Goal: Task Accomplishment & Management: Manage account settings

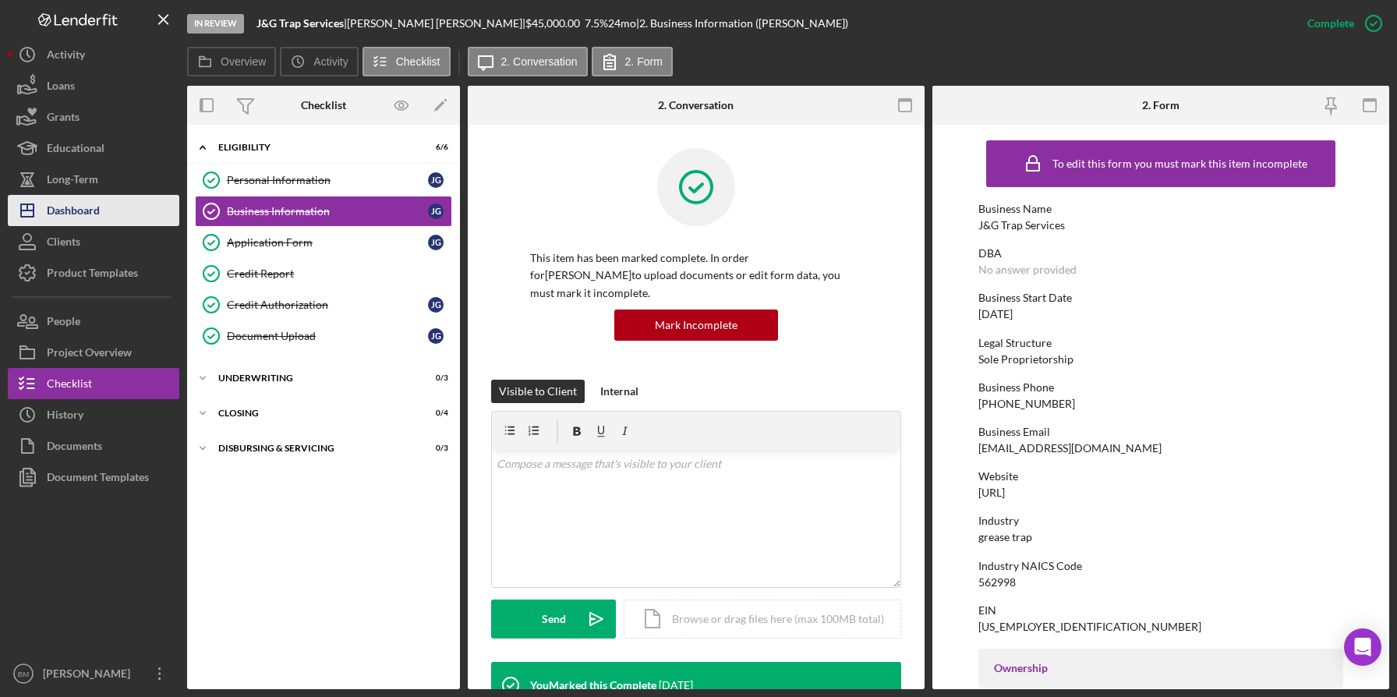
click at [94, 216] on div "Dashboard" at bounding box center [73, 212] width 53 height 35
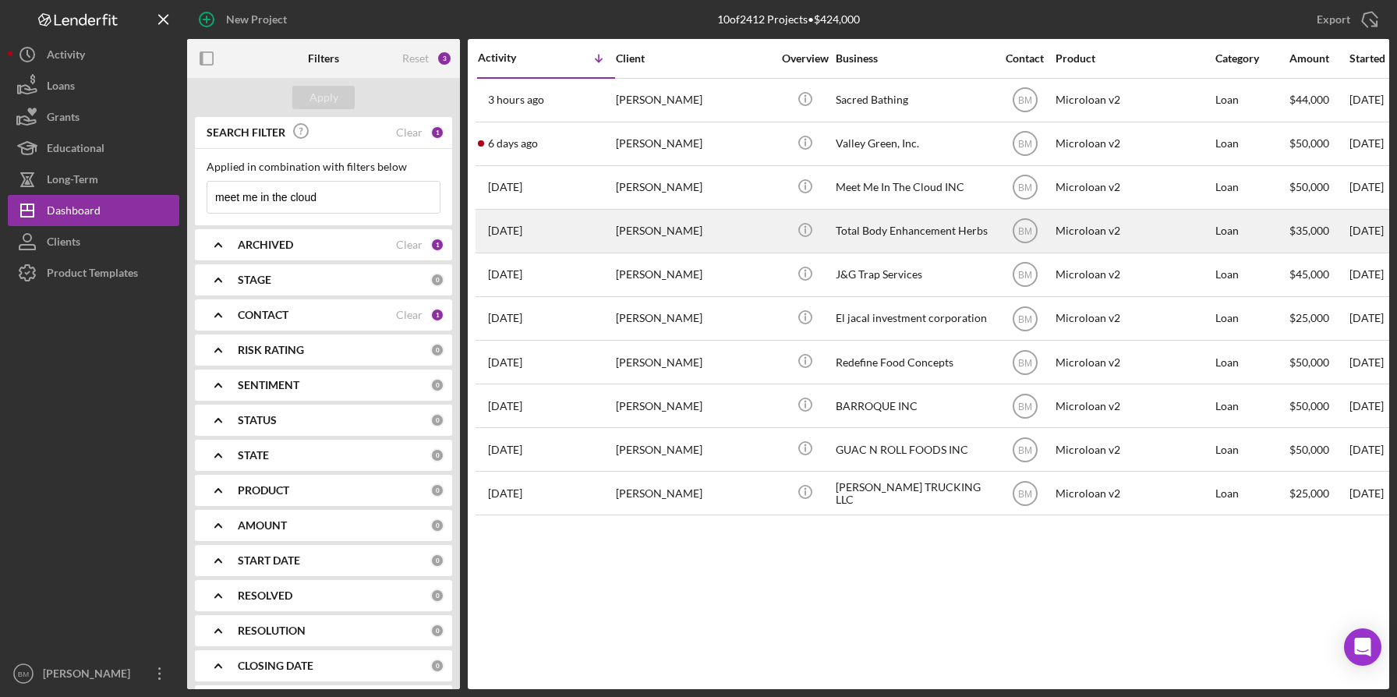
click at [910, 228] on div "Total Body Enhancement Herbs" at bounding box center [914, 230] width 156 height 41
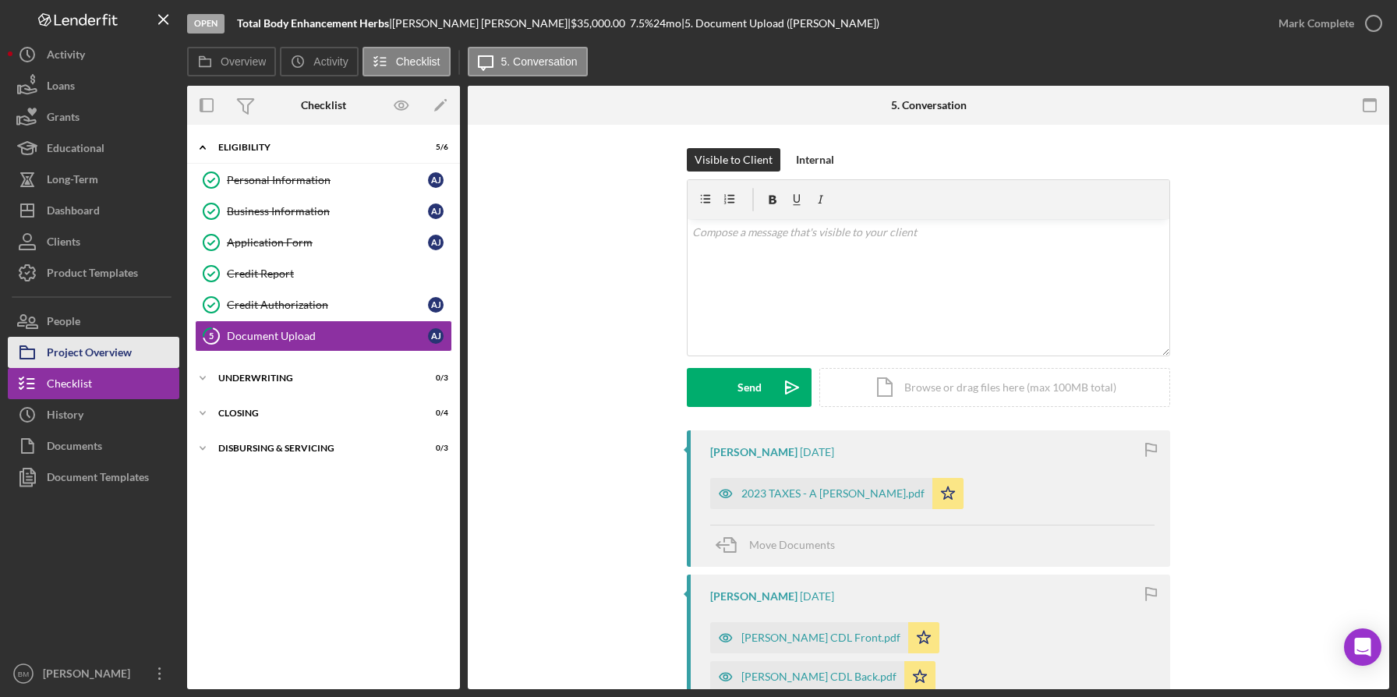
click at [90, 338] on div "Project Overview" at bounding box center [89, 354] width 85 height 35
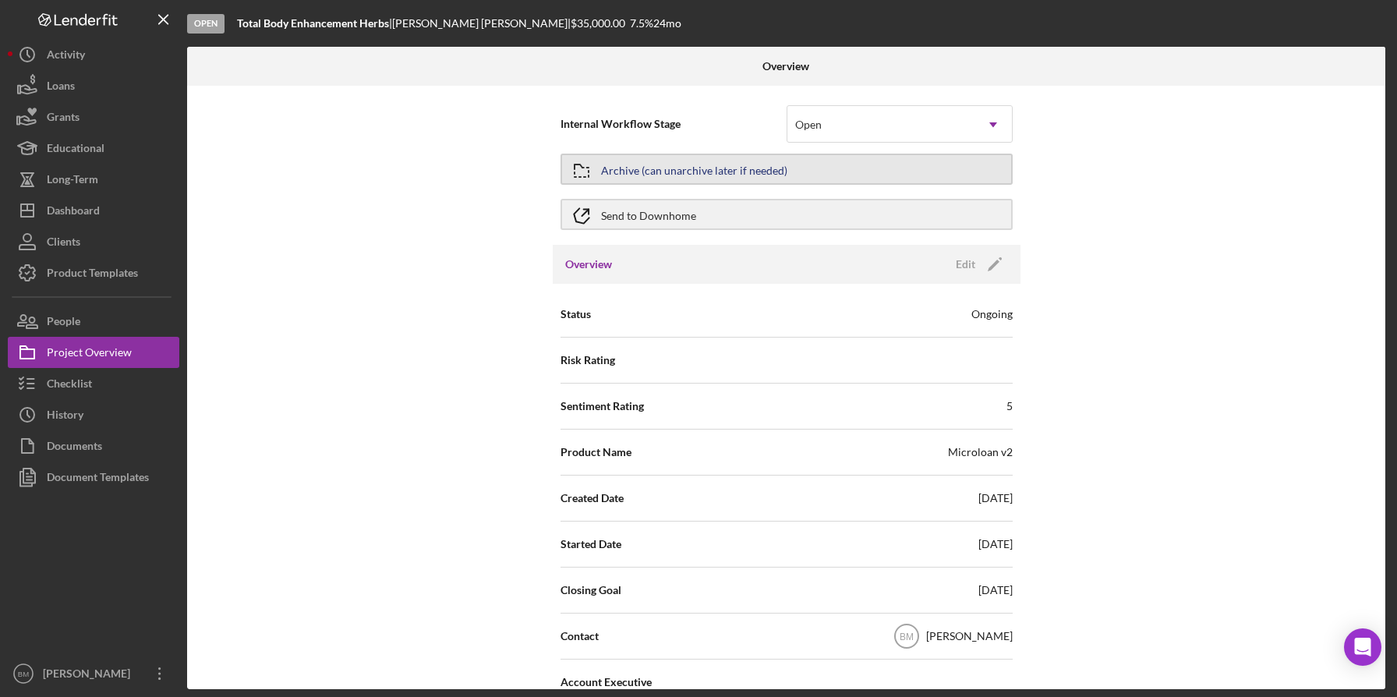
click at [676, 168] on div "Archive (can unarchive later if needed)" at bounding box center [694, 169] width 186 height 28
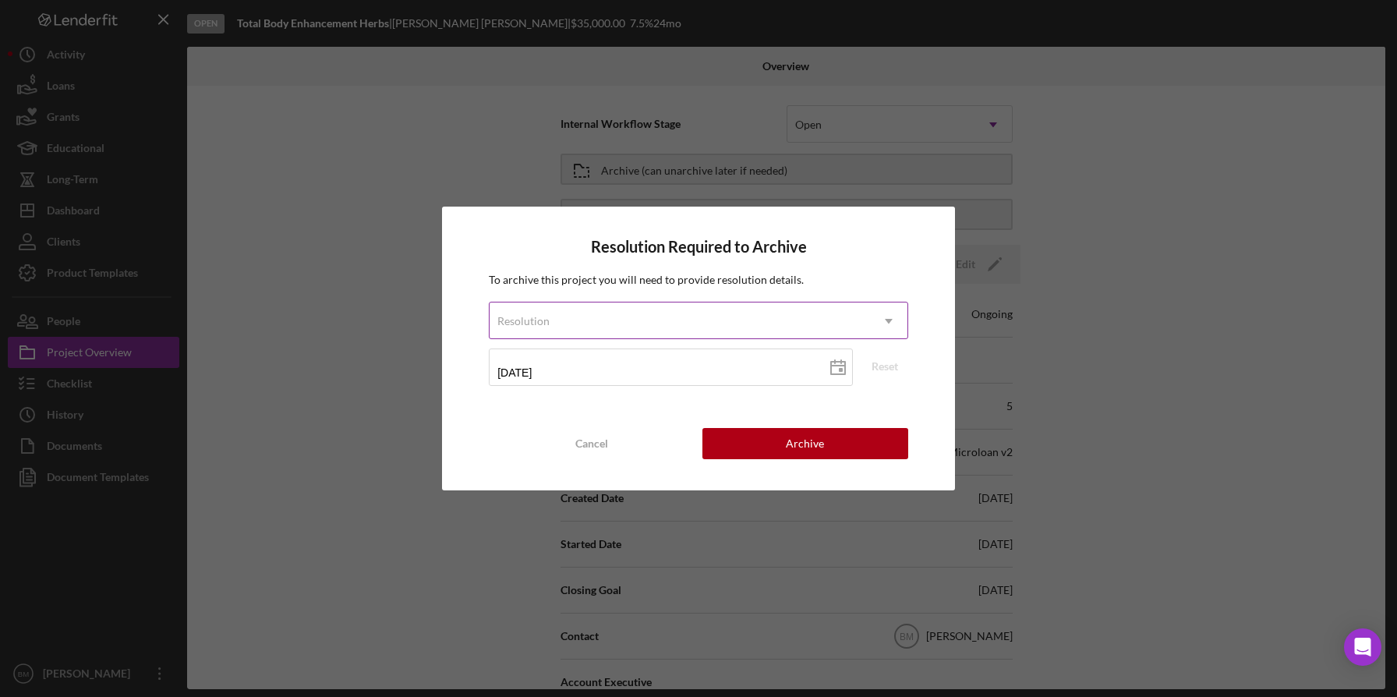
click at [684, 319] on div "Resolution" at bounding box center [680, 321] width 380 height 36
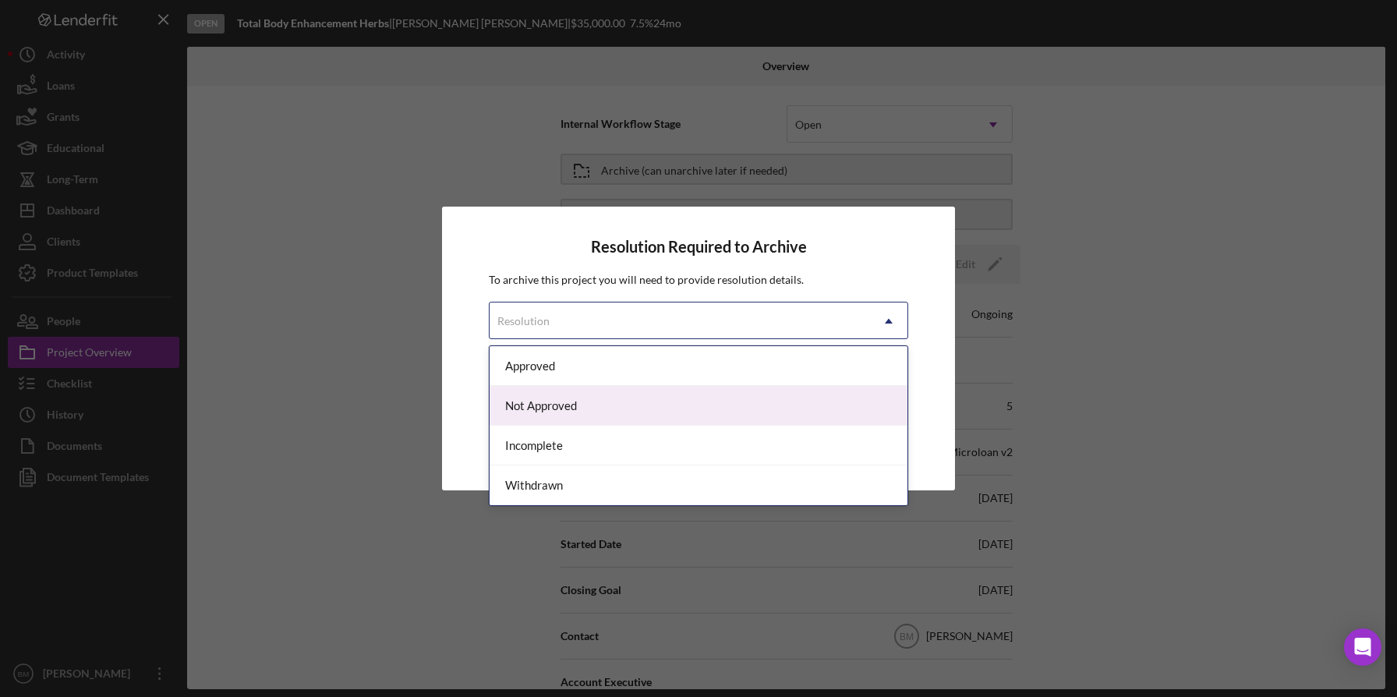
click at [663, 418] on div "Not Approved" at bounding box center [699, 406] width 418 height 40
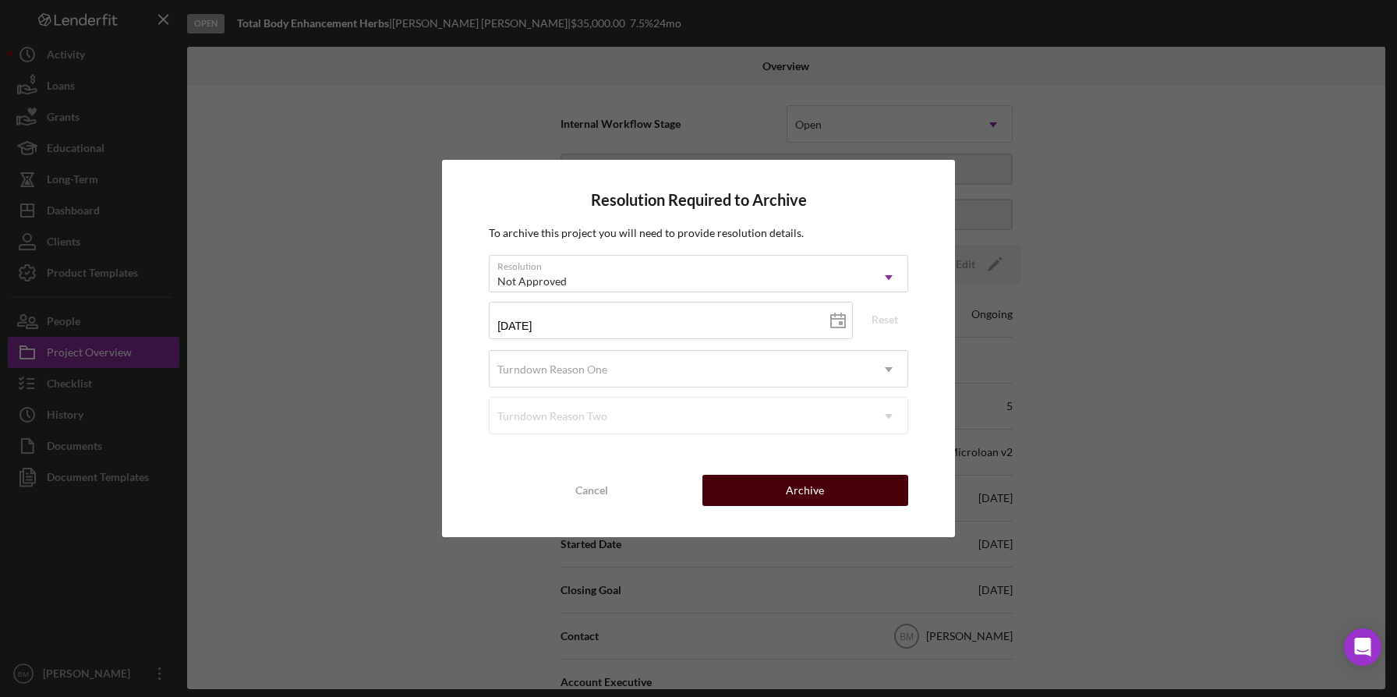
click at [829, 486] on button "Archive" at bounding box center [805, 490] width 206 height 31
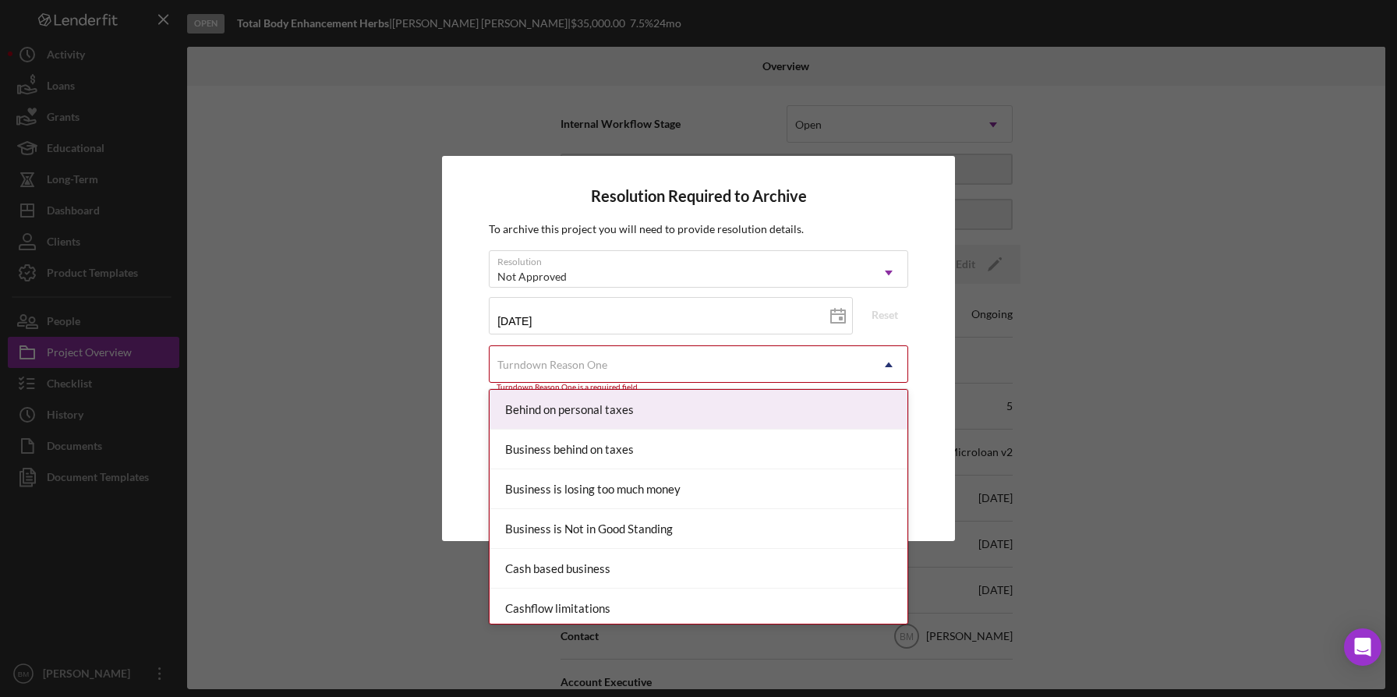
click at [700, 360] on div "Turndown Reason One" at bounding box center [680, 365] width 380 height 36
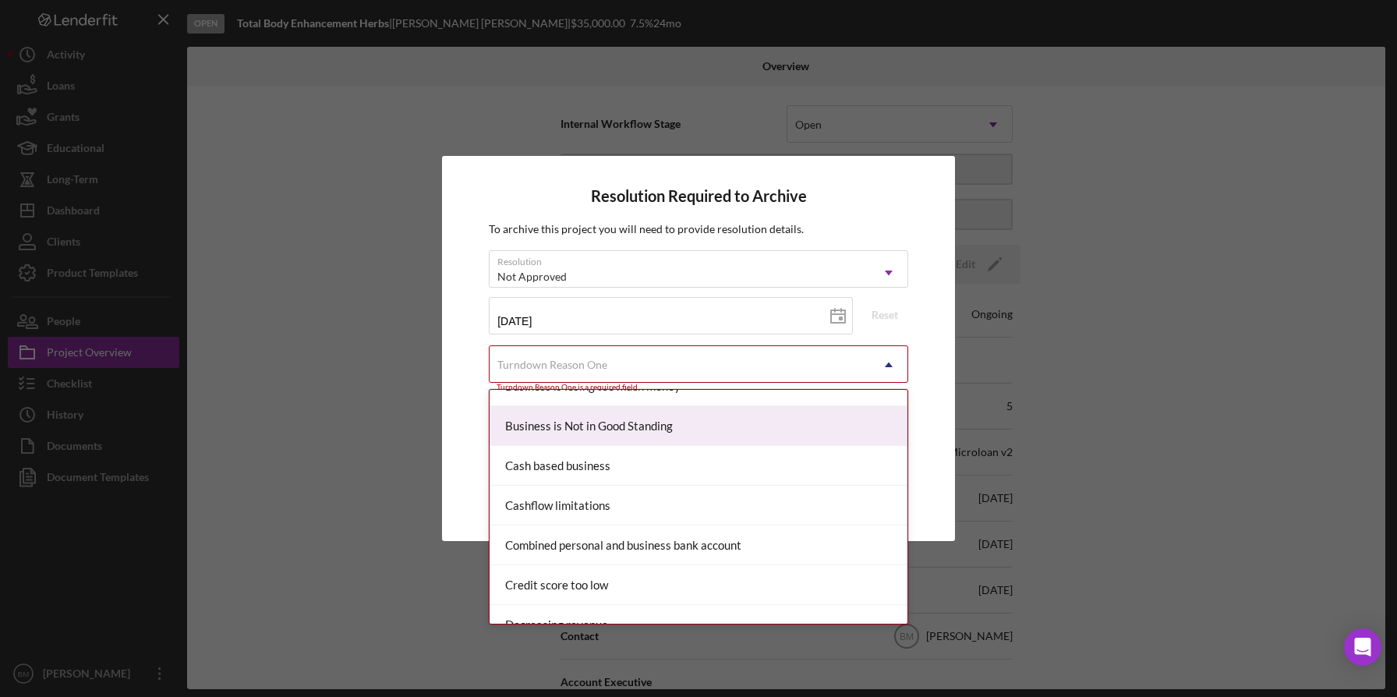
scroll to position [104, 0]
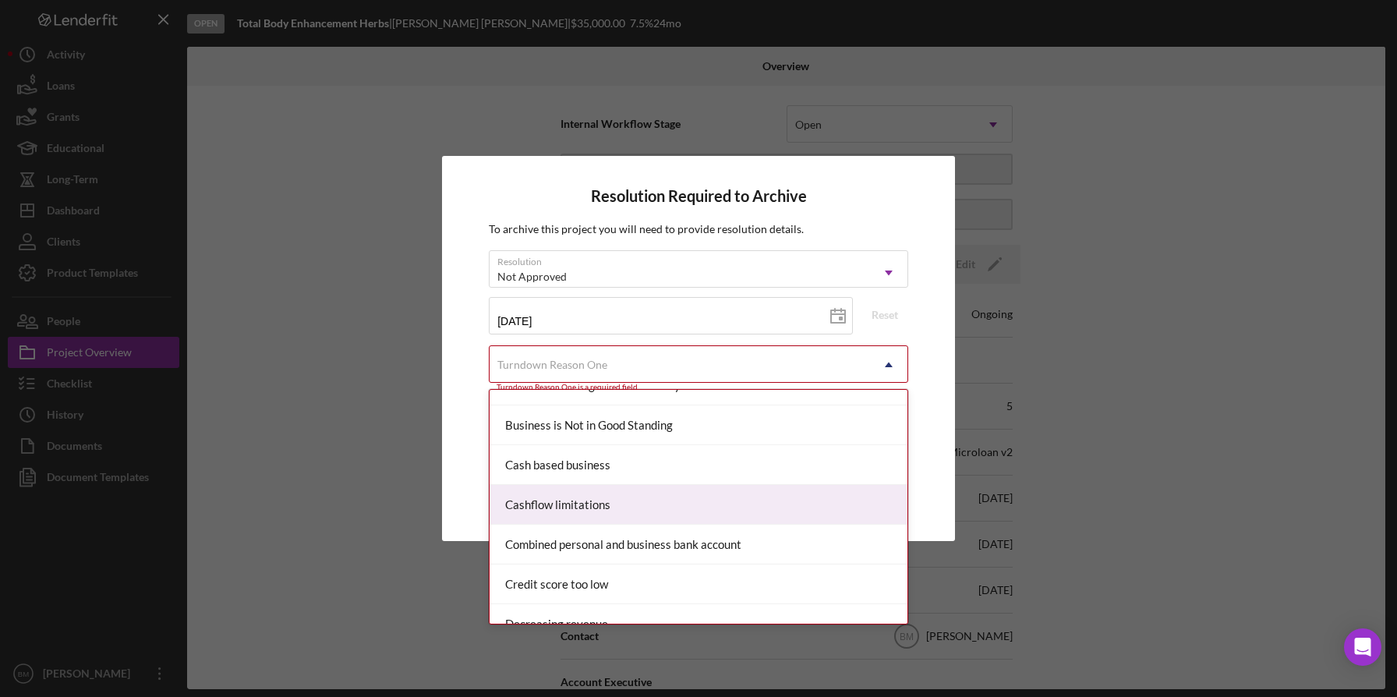
click at [632, 507] on div "Cashflow limitations" at bounding box center [699, 505] width 418 height 40
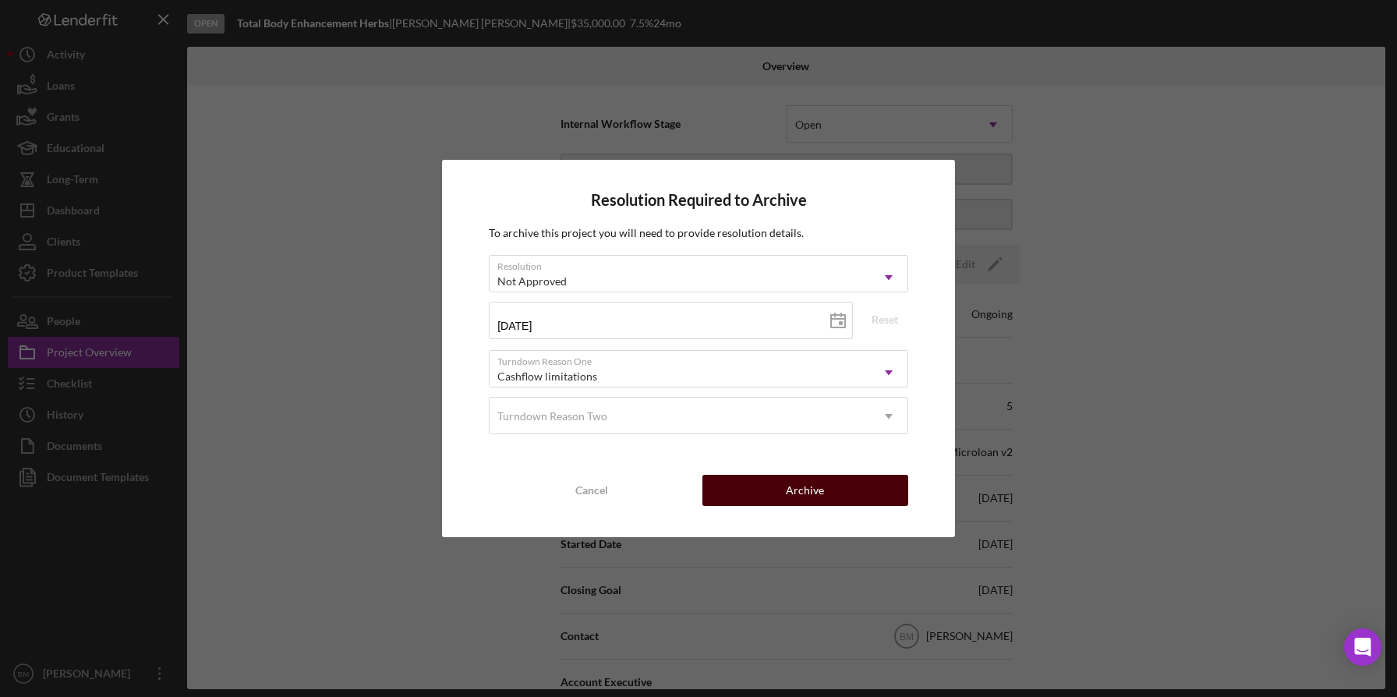
click at [779, 492] on button "Archive" at bounding box center [805, 490] width 206 height 31
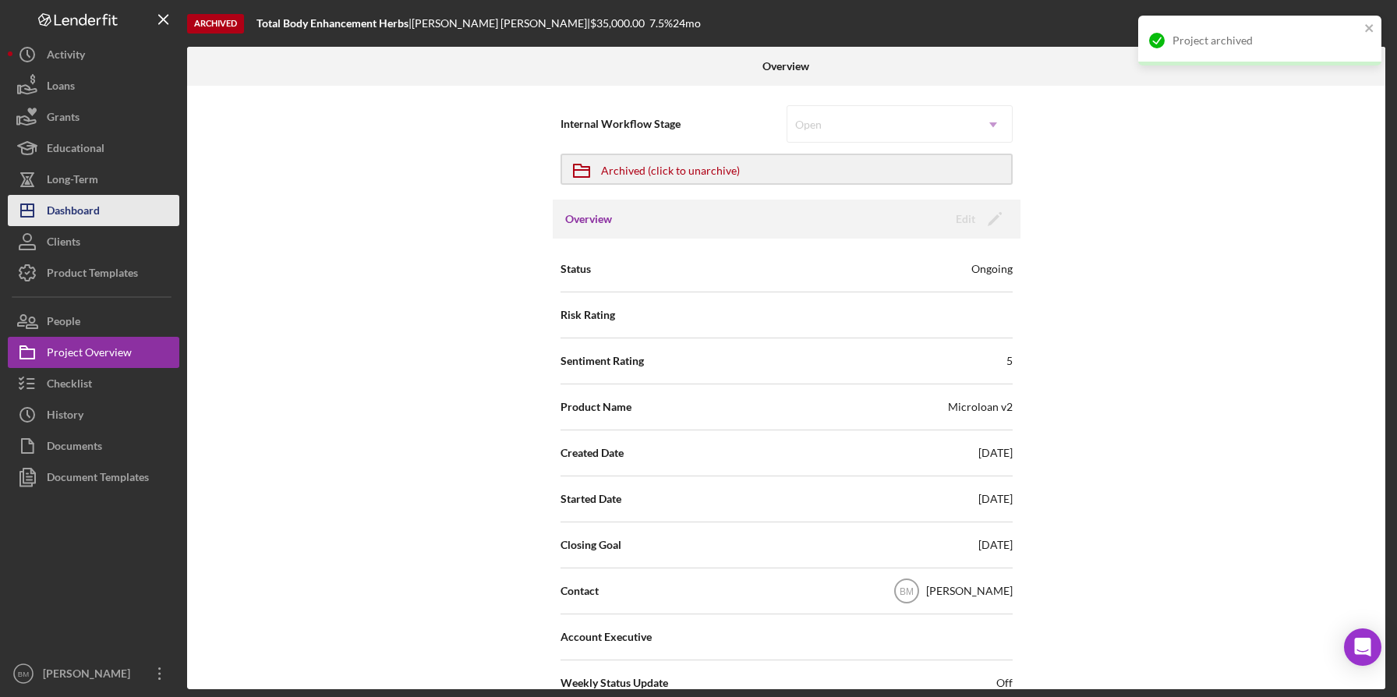
click at [75, 212] on div "Dashboard" at bounding box center [73, 212] width 53 height 35
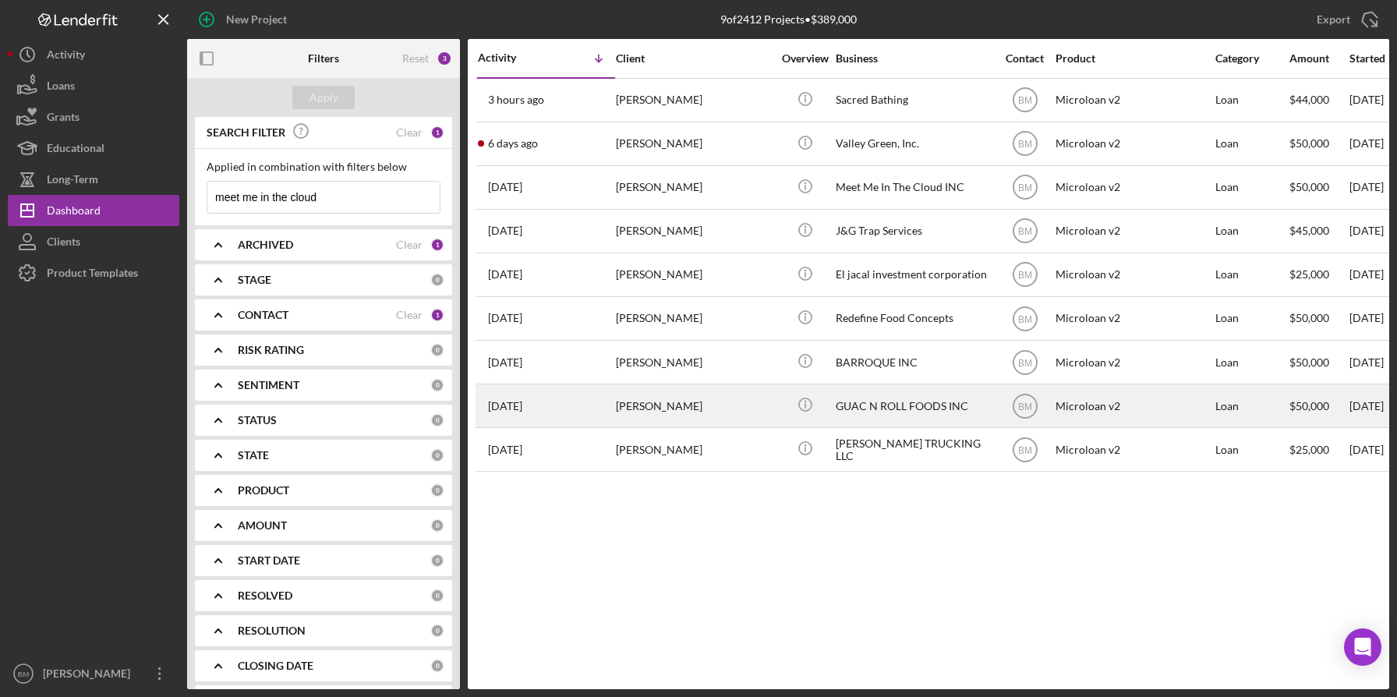
click at [879, 400] on div "GUAC N ROLL FOODS INC" at bounding box center [914, 405] width 156 height 41
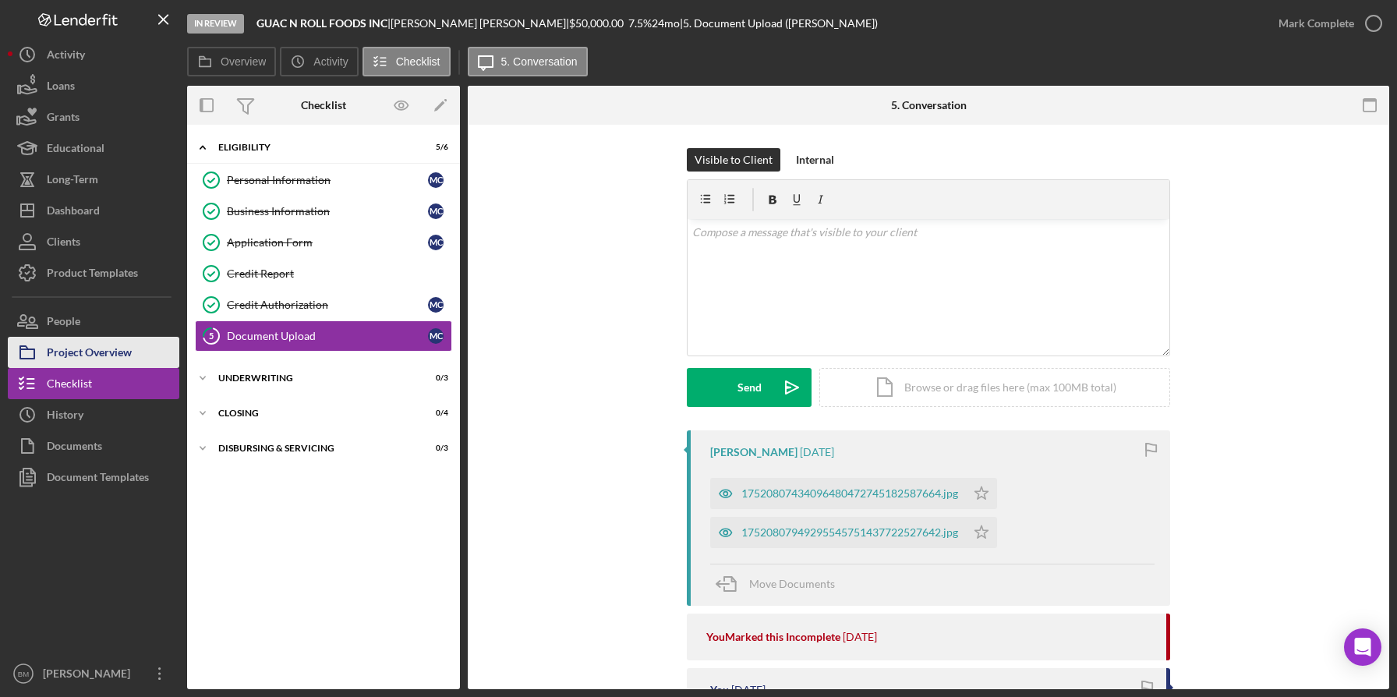
click at [94, 350] on div "Project Overview" at bounding box center [89, 354] width 85 height 35
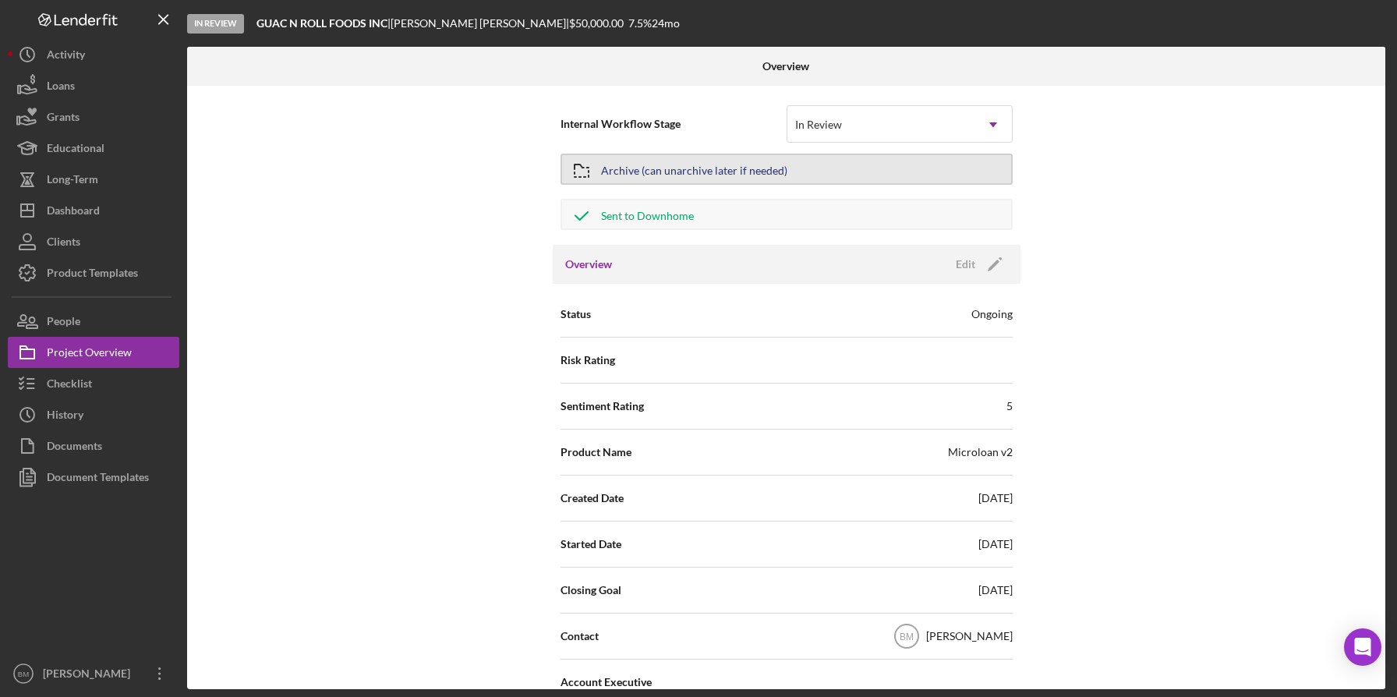
click at [701, 169] on div "Archive (can unarchive later if needed)" at bounding box center [694, 169] width 186 height 28
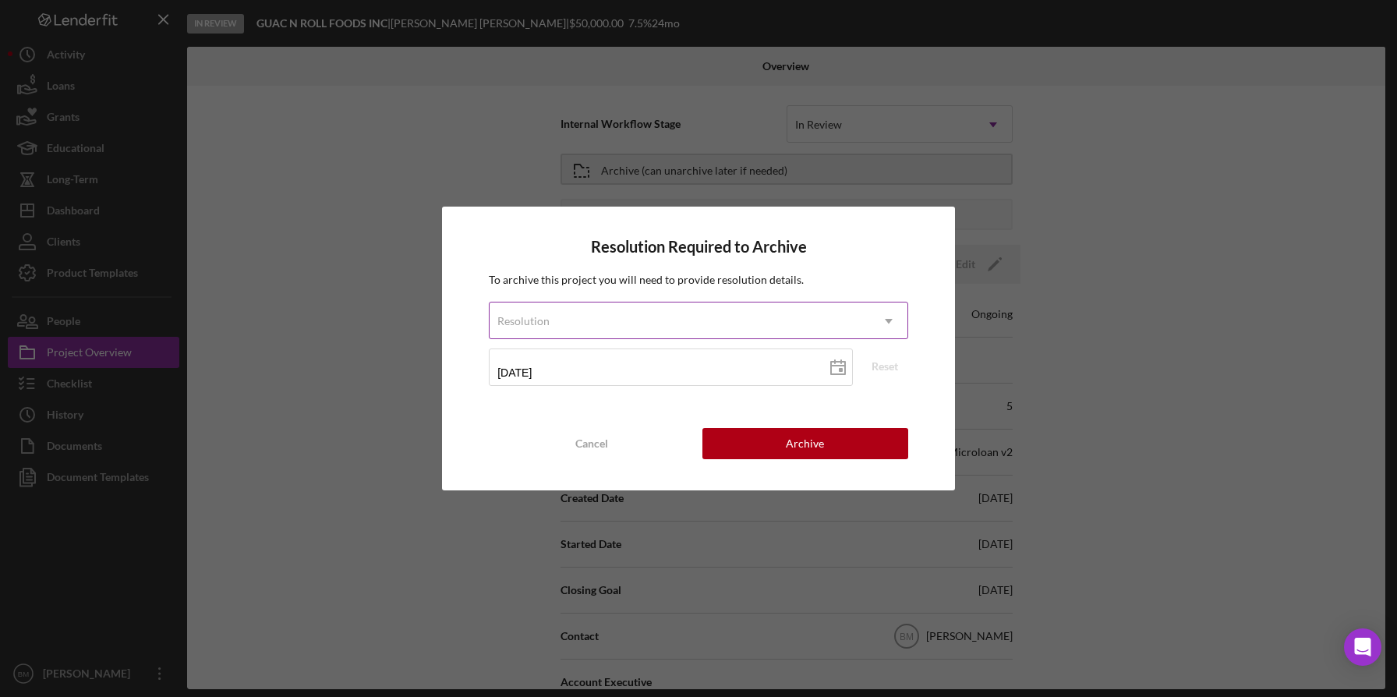
click at [708, 304] on div "Resolution" at bounding box center [680, 321] width 380 height 36
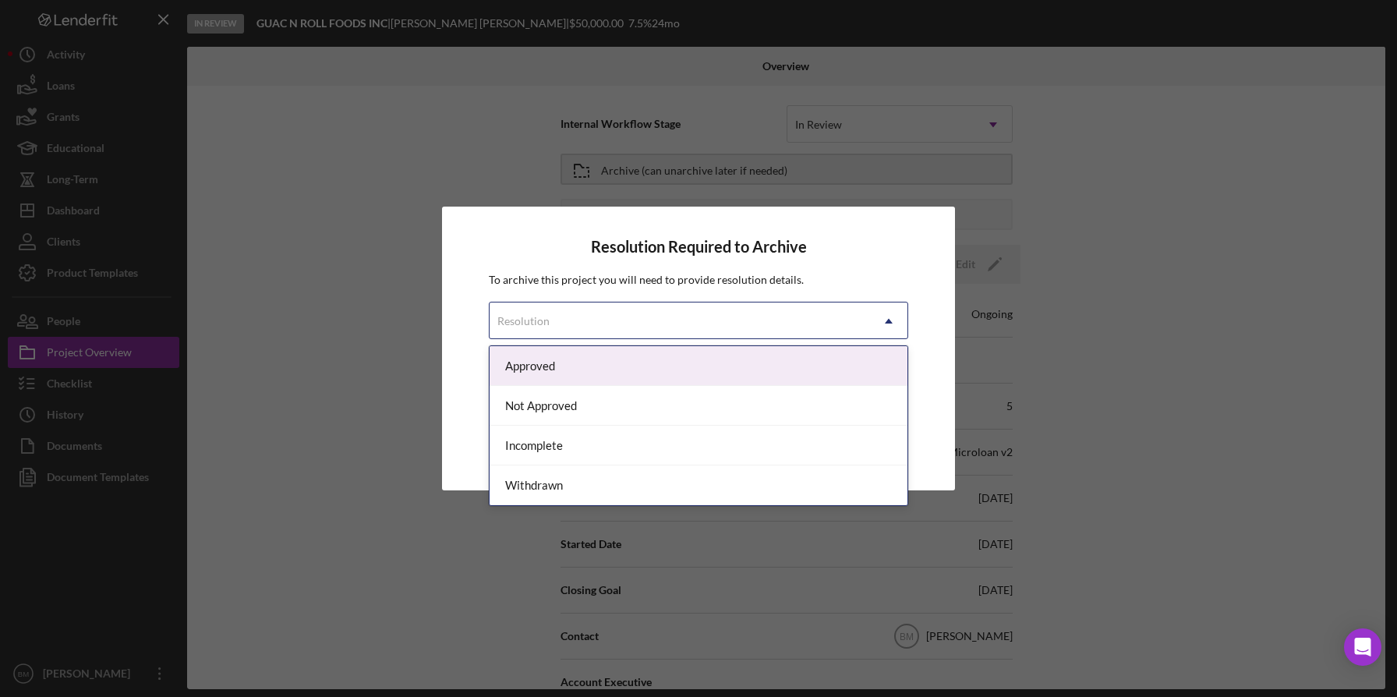
click at [658, 363] on div "Approved" at bounding box center [699, 366] width 418 height 40
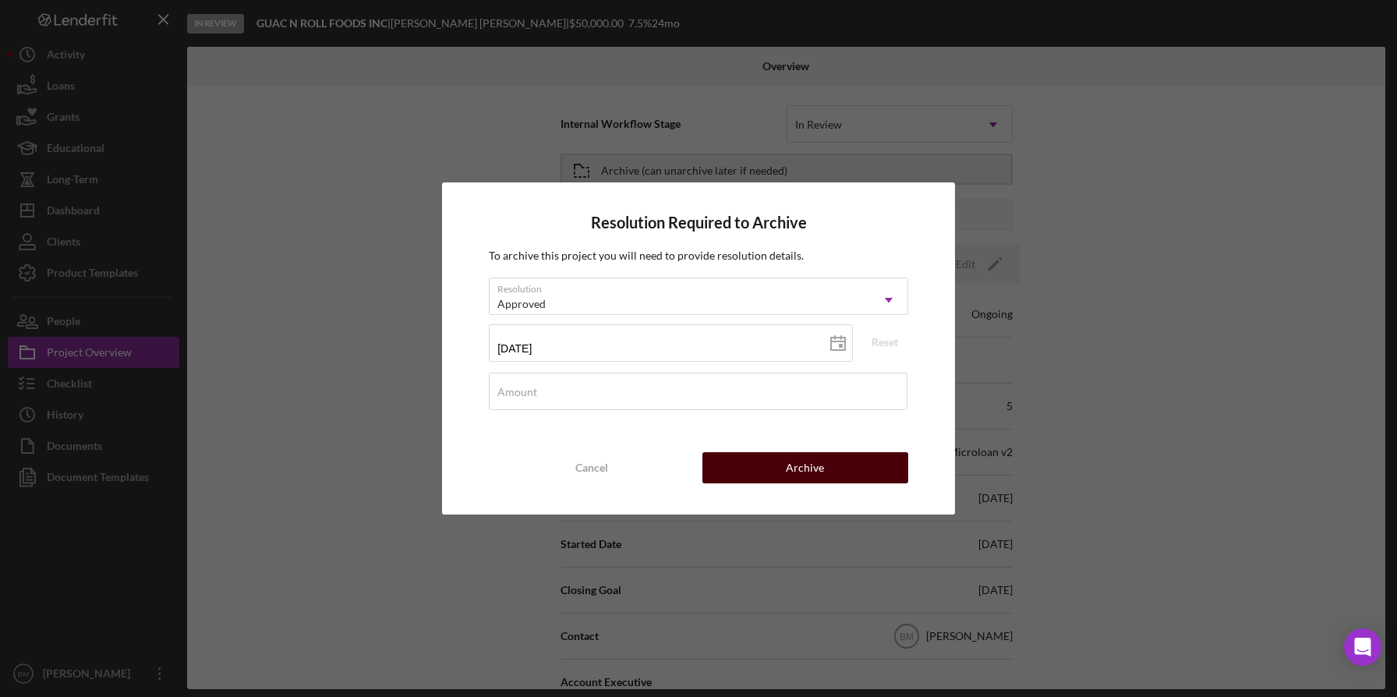
click at [770, 460] on button "Archive" at bounding box center [805, 467] width 206 height 31
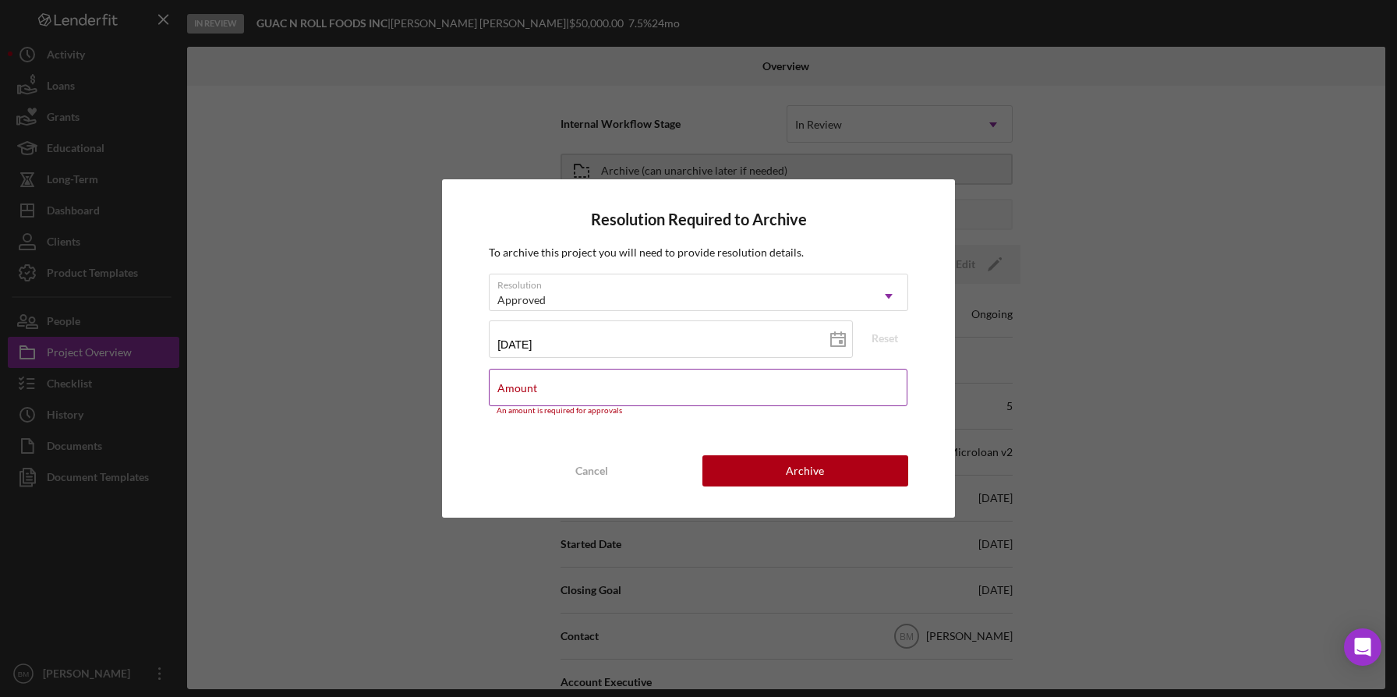
click at [630, 383] on div "Amount An amount is required for approvals" at bounding box center [698, 392] width 419 height 47
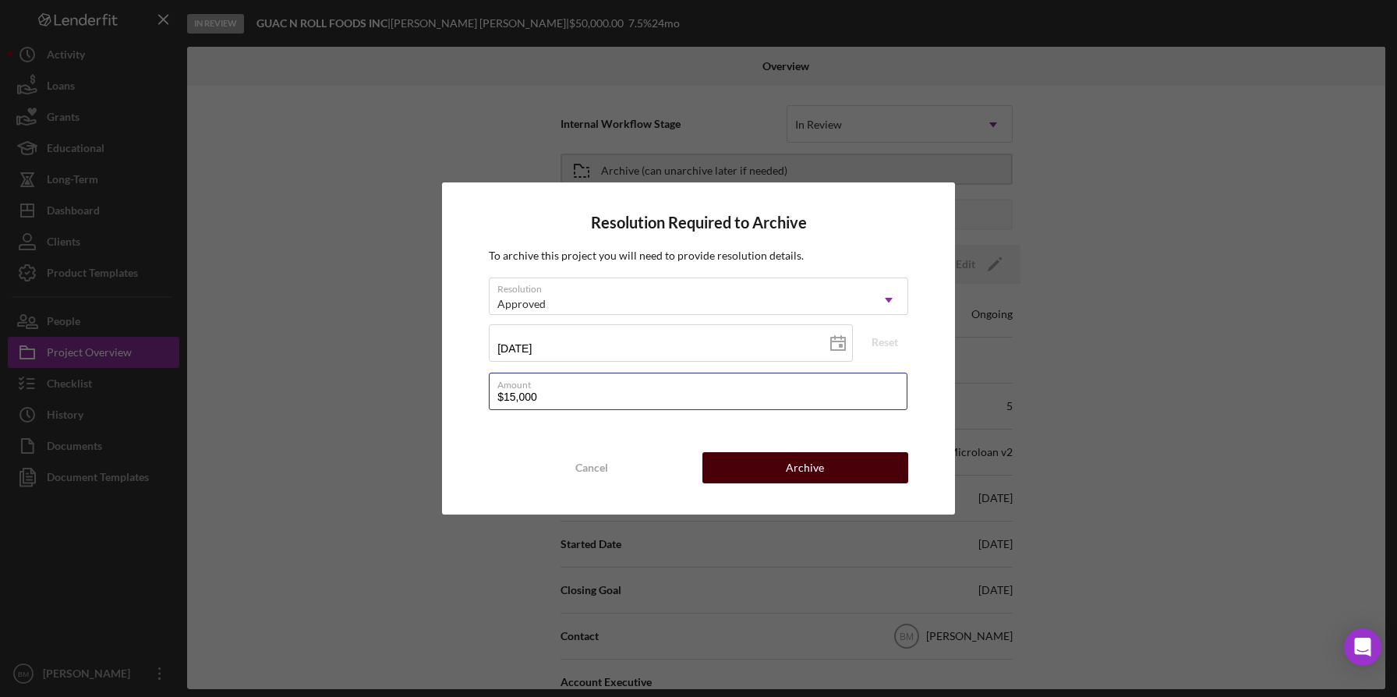
type input "$15,000"
click at [767, 470] on button "Archive" at bounding box center [805, 467] width 206 height 31
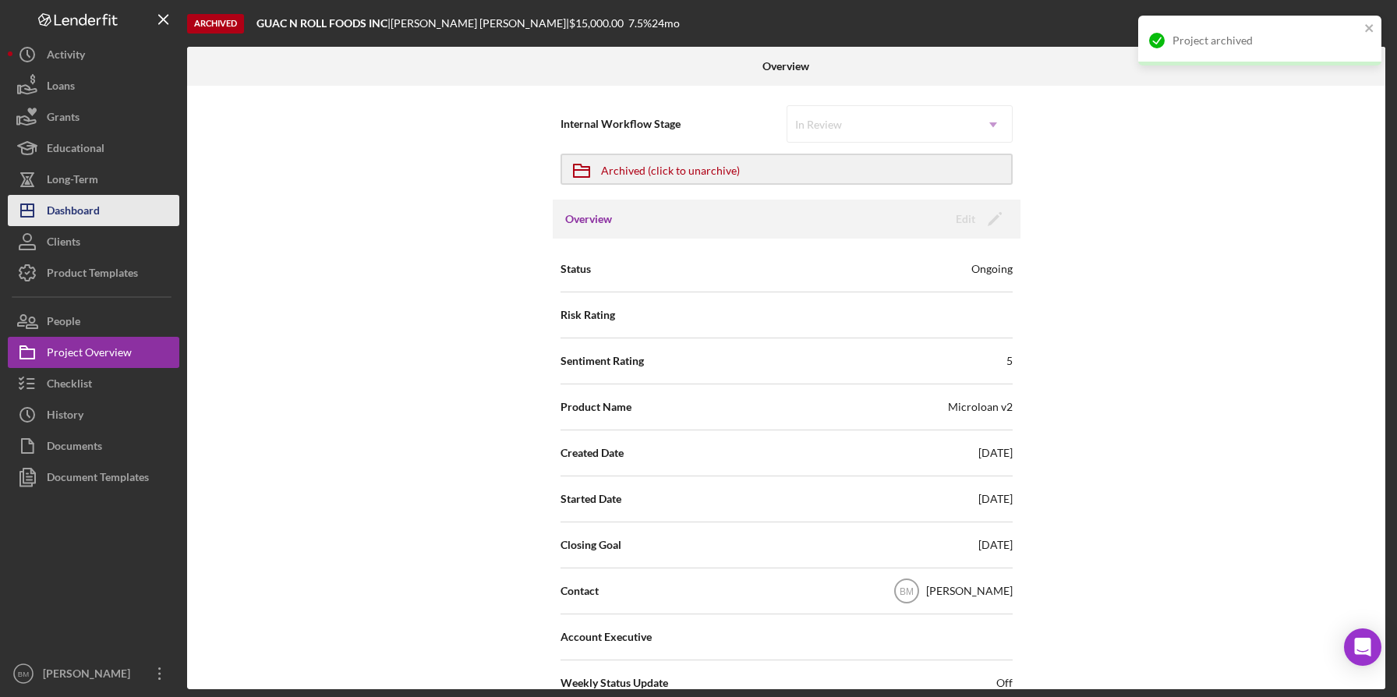
click at [108, 215] on button "Icon/Dashboard Dashboard" at bounding box center [93, 210] width 171 height 31
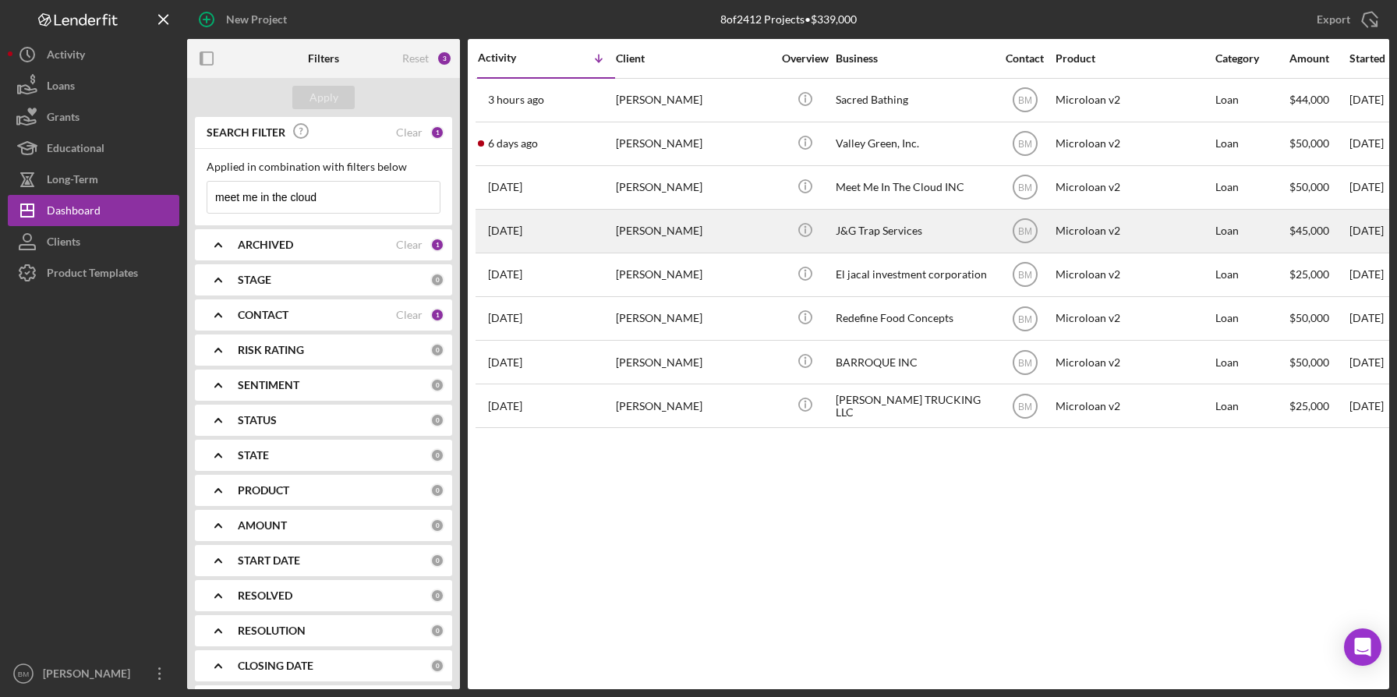
click at [955, 247] on div "J&G Trap Services" at bounding box center [914, 230] width 156 height 41
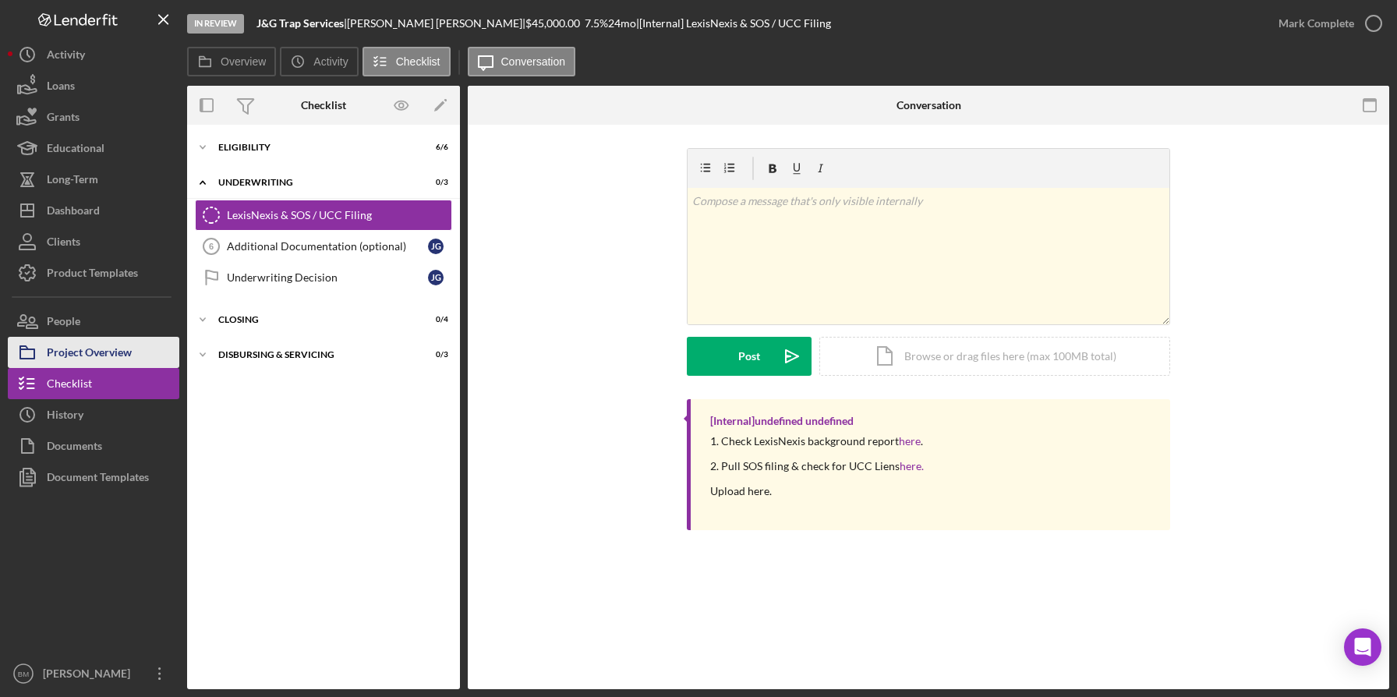
click at [122, 349] on div "Project Overview" at bounding box center [89, 354] width 85 height 35
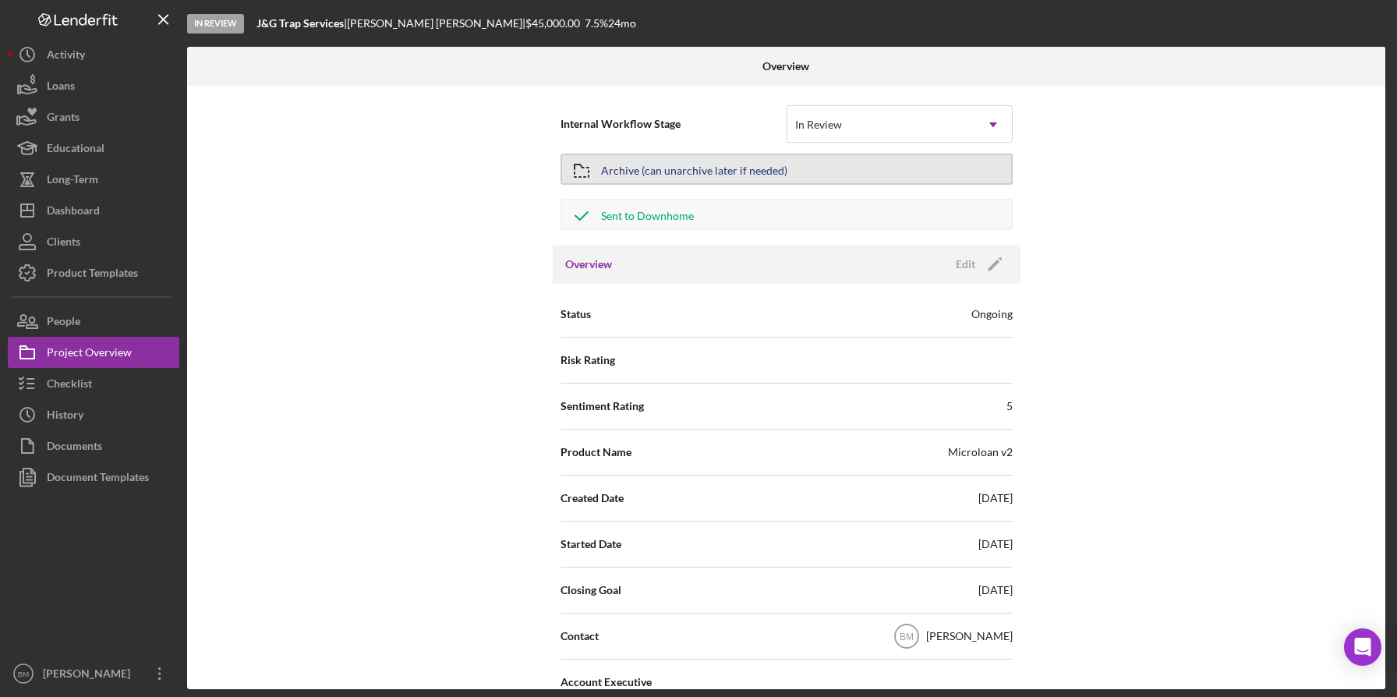
click at [706, 168] on div "Archive (can unarchive later if needed)" at bounding box center [694, 169] width 186 height 28
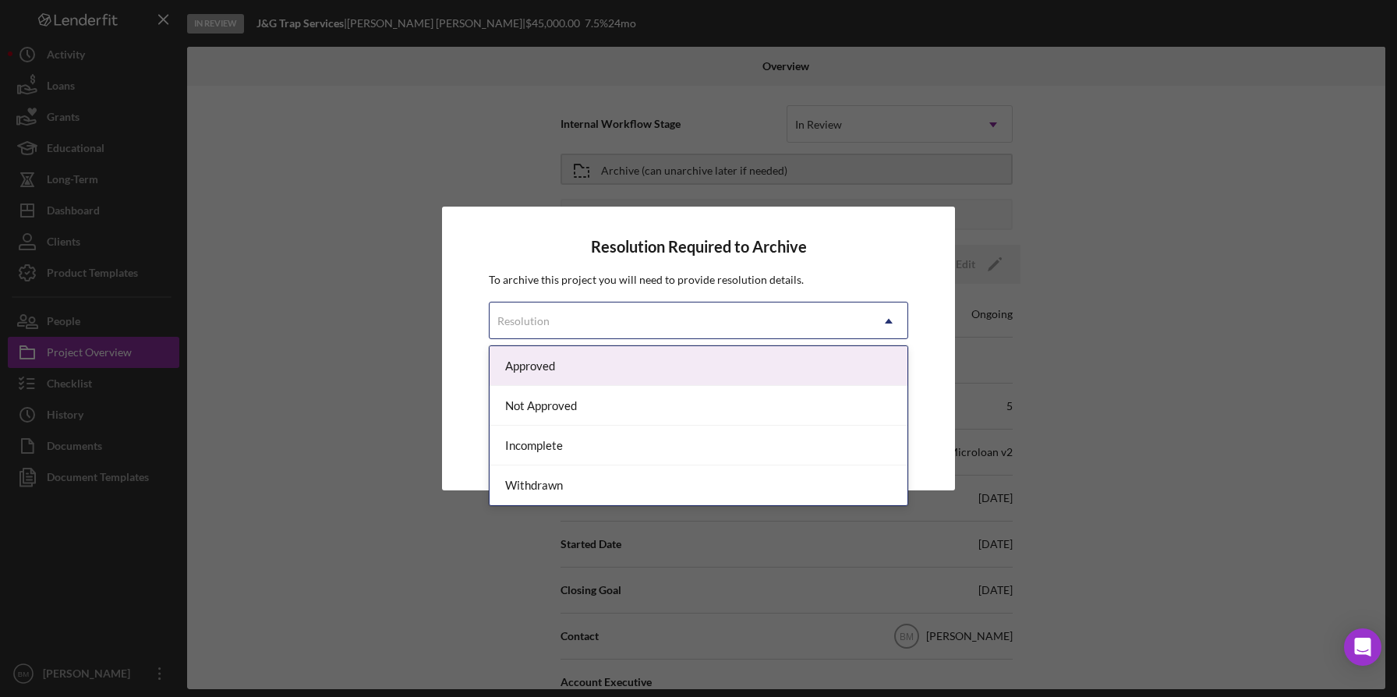
click at [726, 326] on div "Resolution" at bounding box center [680, 321] width 380 height 36
click at [676, 358] on div "Approved" at bounding box center [699, 366] width 418 height 40
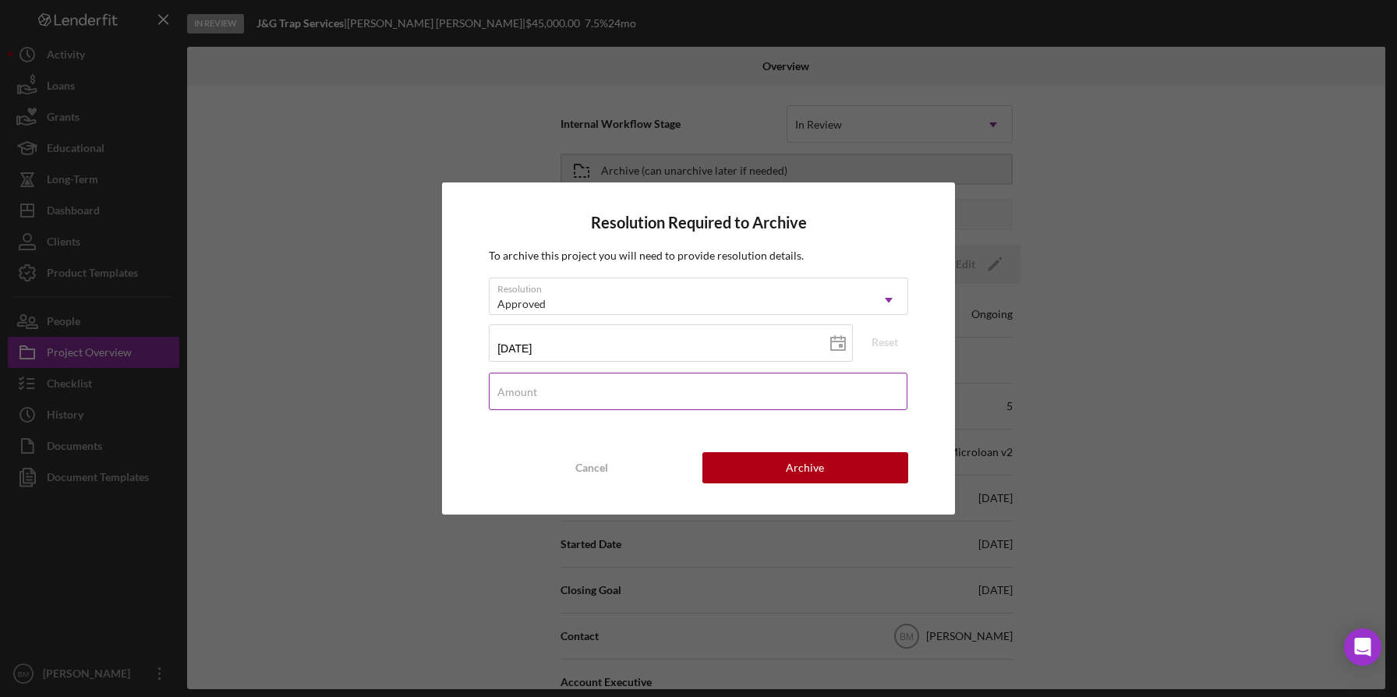
click at [666, 388] on div "Amount" at bounding box center [698, 392] width 419 height 39
type input "$45,000"
click at [761, 454] on button "Archive" at bounding box center [805, 467] width 206 height 31
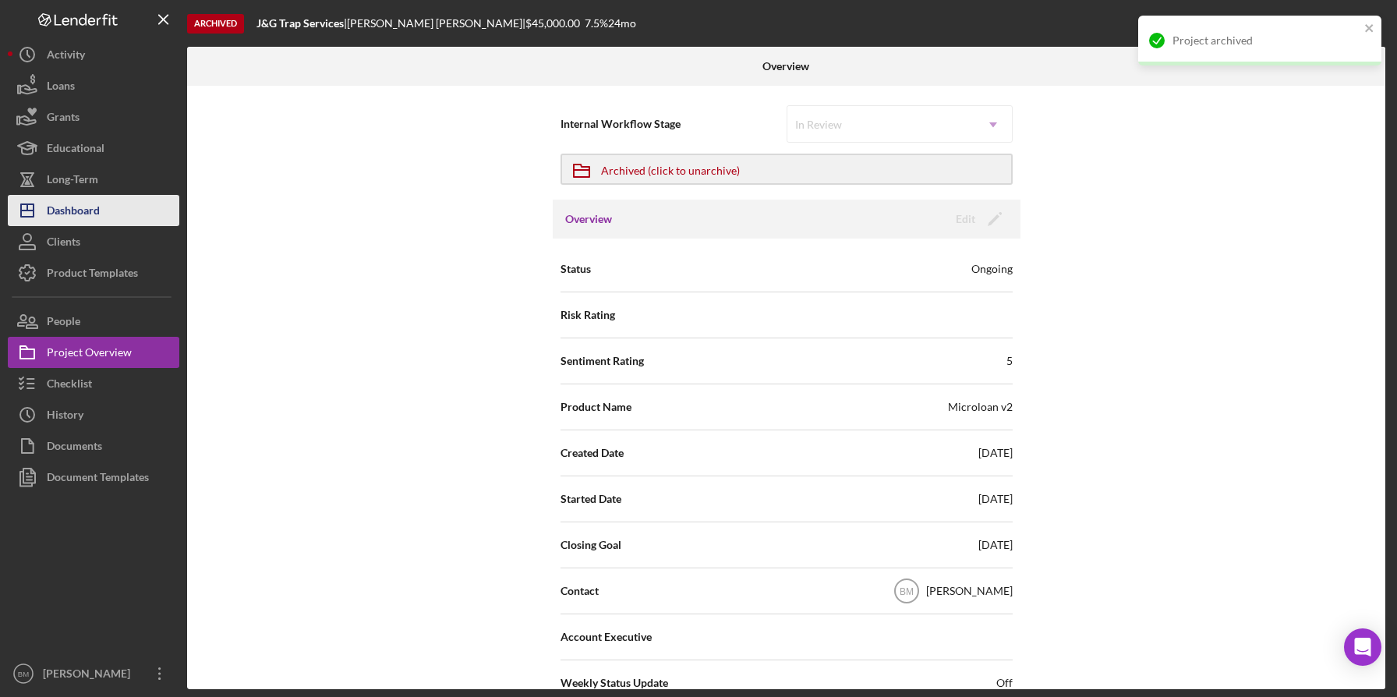
click at [73, 210] on div "Dashboard" at bounding box center [73, 212] width 53 height 35
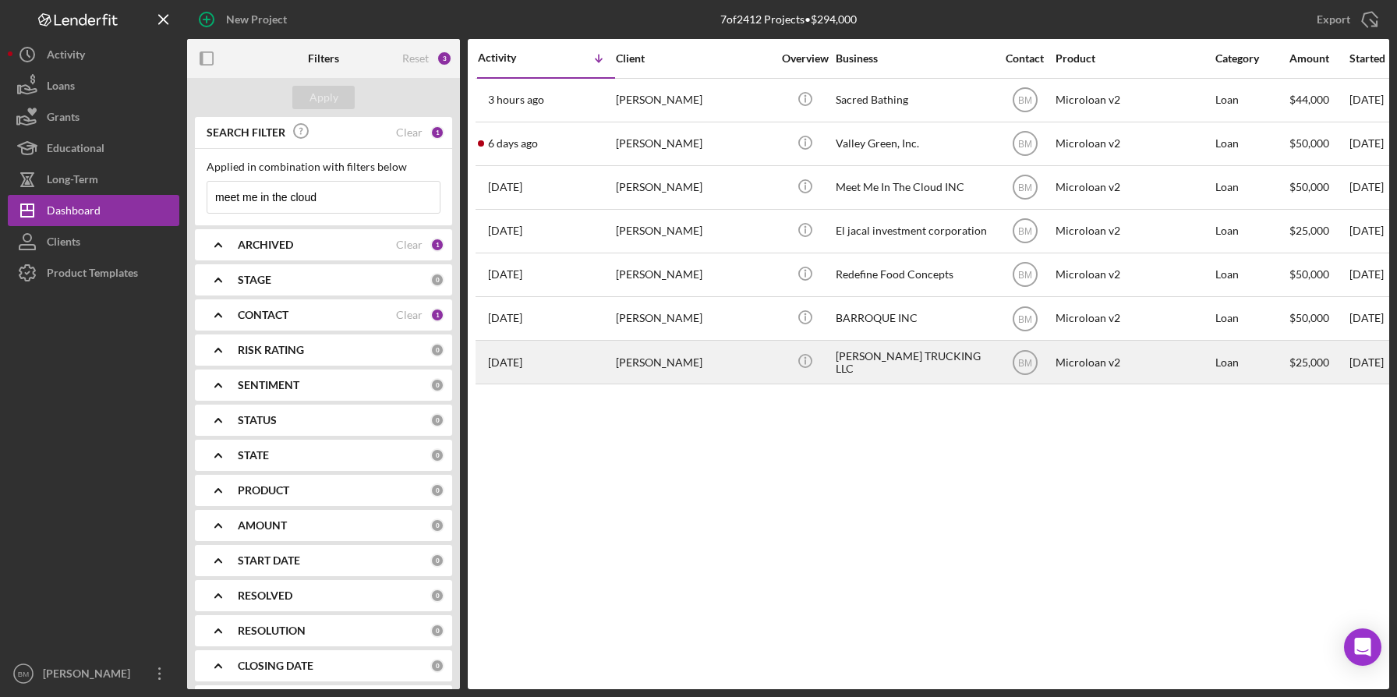
click at [957, 370] on div "[PERSON_NAME] TRUCKING LLC" at bounding box center [914, 361] width 156 height 41
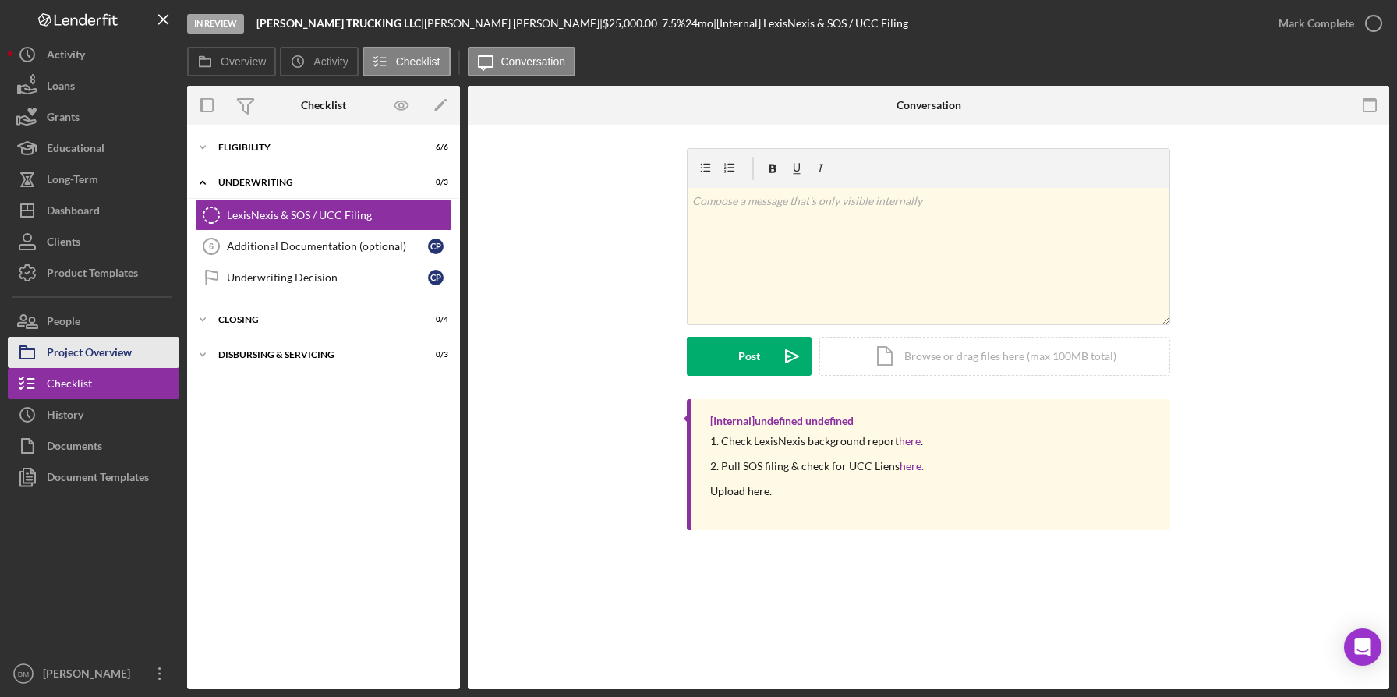
click at [133, 337] on button "Project Overview" at bounding box center [93, 352] width 171 height 31
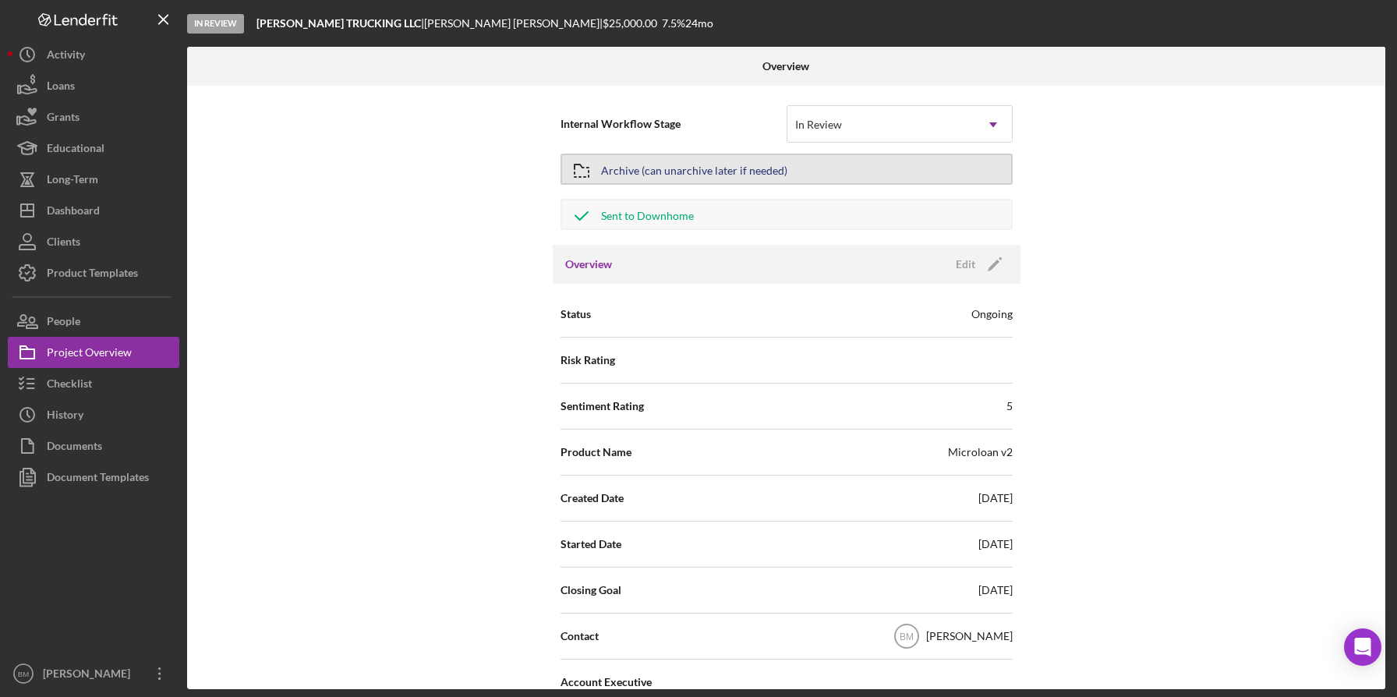
click at [680, 168] on div "Archive (can unarchive later if needed)" at bounding box center [694, 169] width 186 height 28
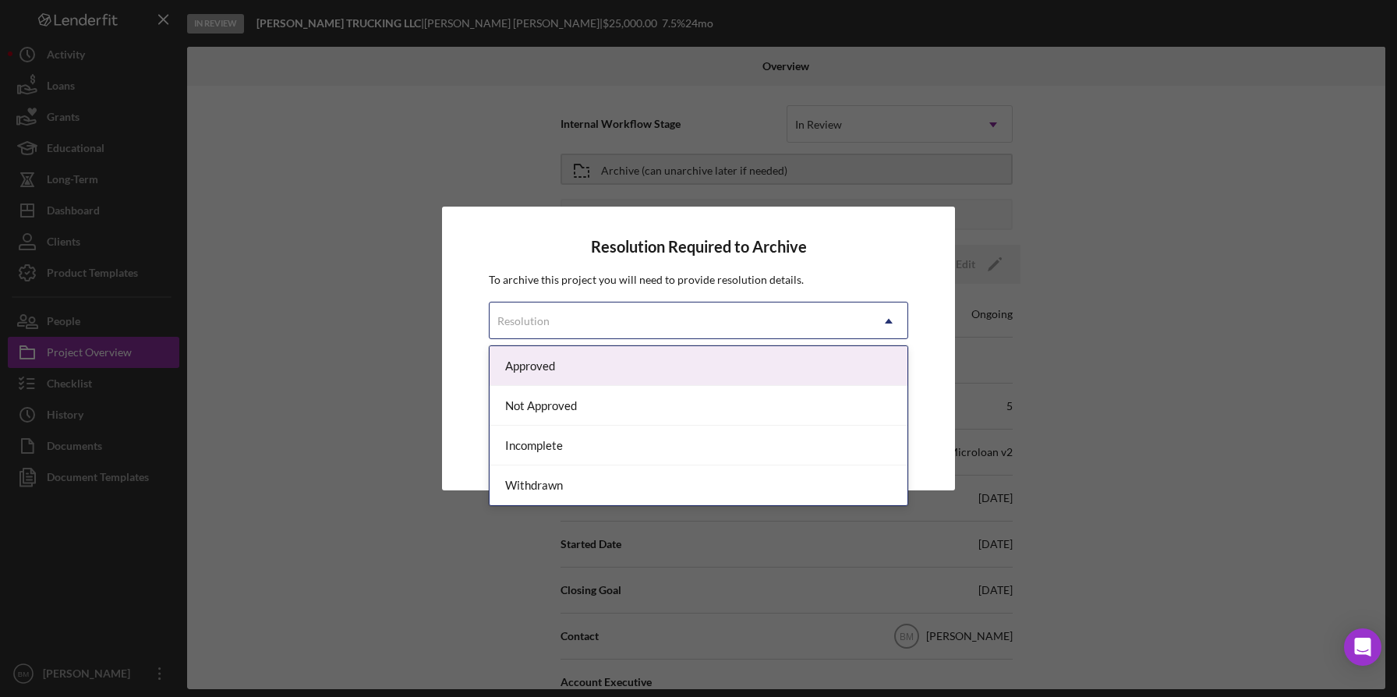
click at [695, 320] on div "Resolution" at bounding box center [680, 321] width 380 height 36
click at [626, 367] on div "Approved" at bounding box center [699, 366] width 418 height 40
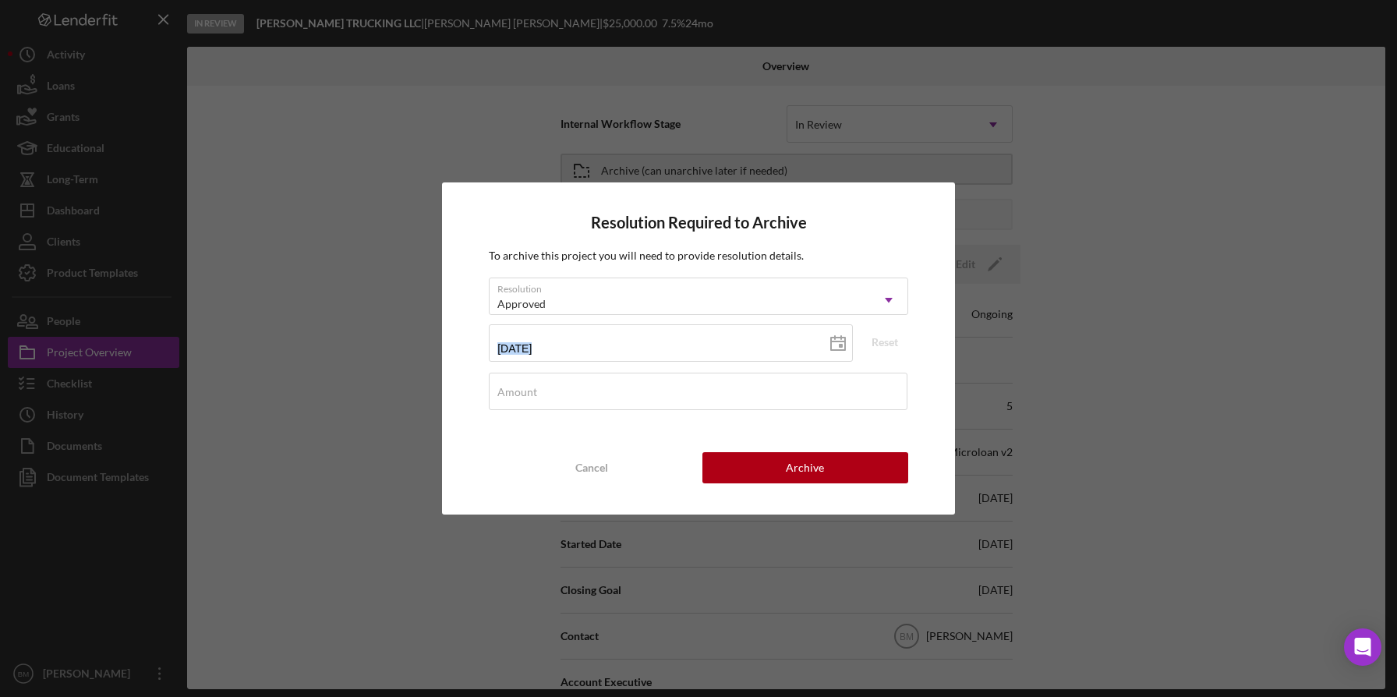
click at [626, 367] on div "[DATE] [DATE] Reset" at bounding box center [698, 348] width 419 height 48
click at [620, 377] on div "Amount" at bounding box center [698, 392] width 419 height 39
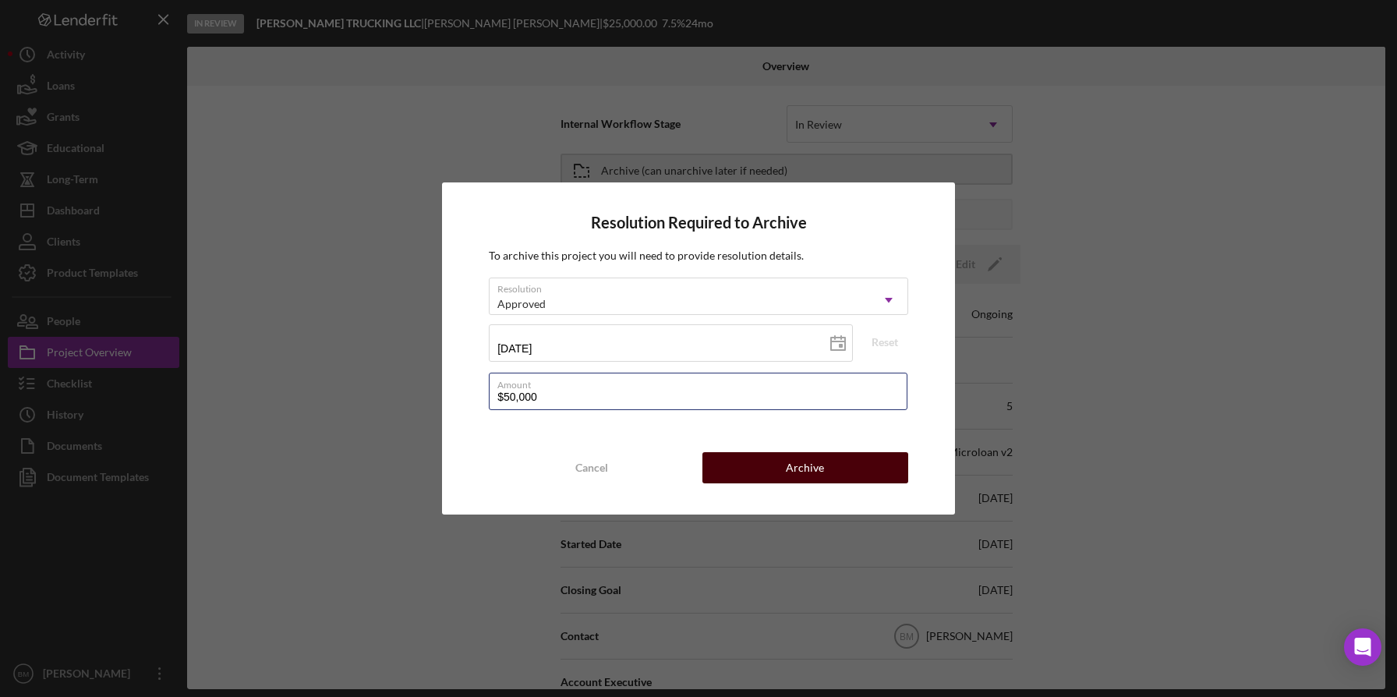
type input "$50,000"
click at [822, 460] on div "Archive" at bounding box center [805, 467] width 38 height 31
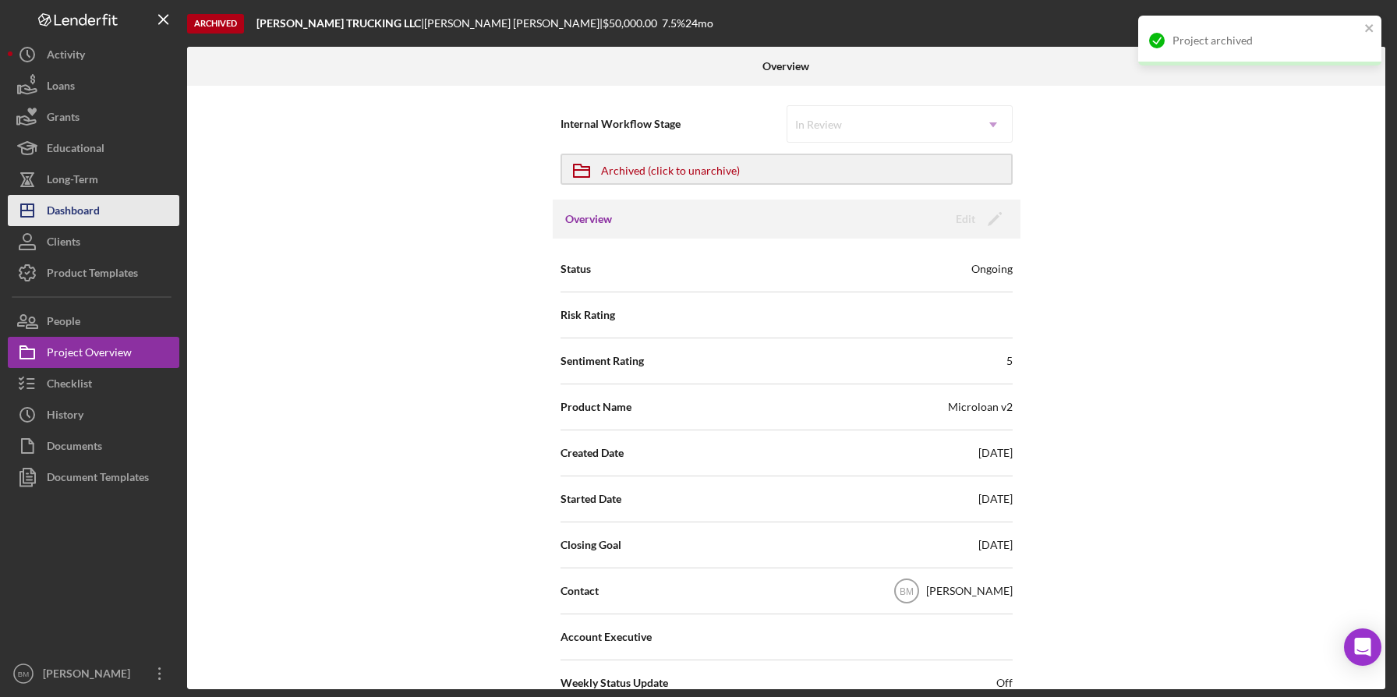
click at [83, 221] on div "Dashboard" at bounding box center [73, 212] width 53 height 35
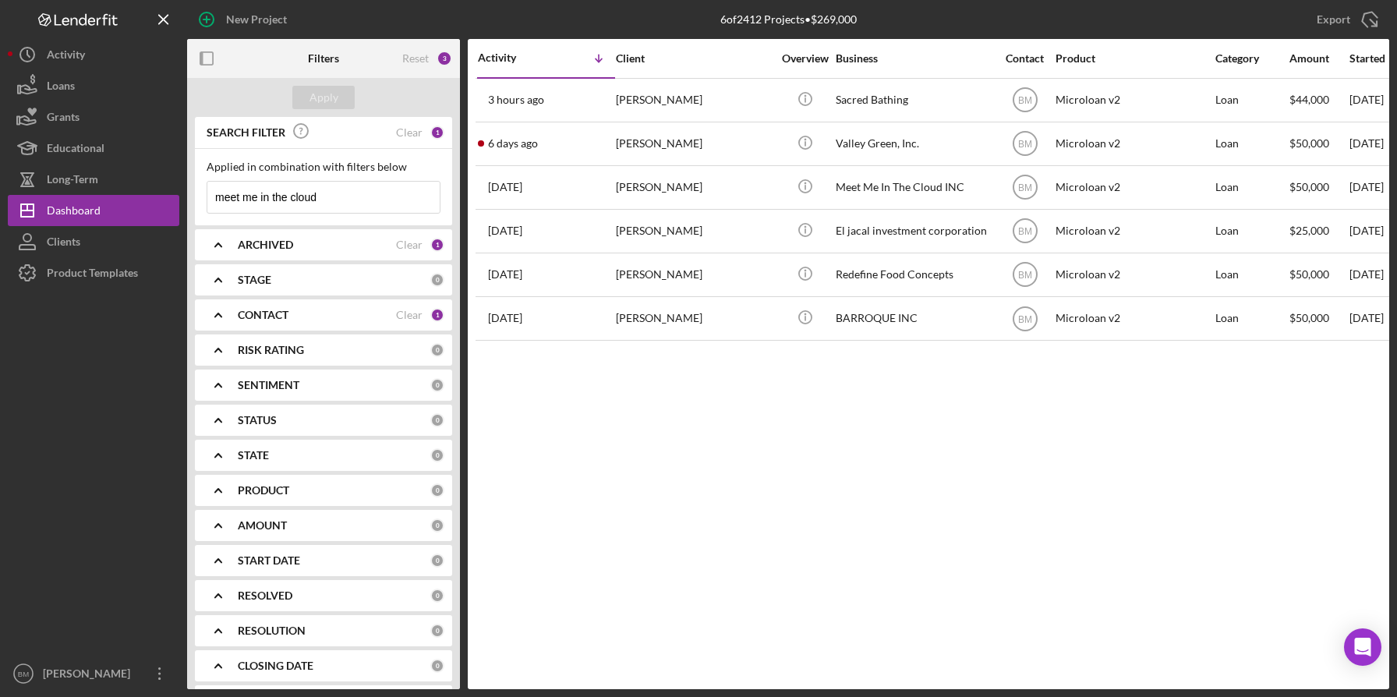
click at [290, 249] on b "ARCHIVED" at bounding box center [265, 245] width 55 height 12
click at [246, 328] on label "Archived" at bounding box center [336, 334] width 209 height 16
click at [223, 328] on input "Archived" at bounding box center [215, 334] width 16 height 16
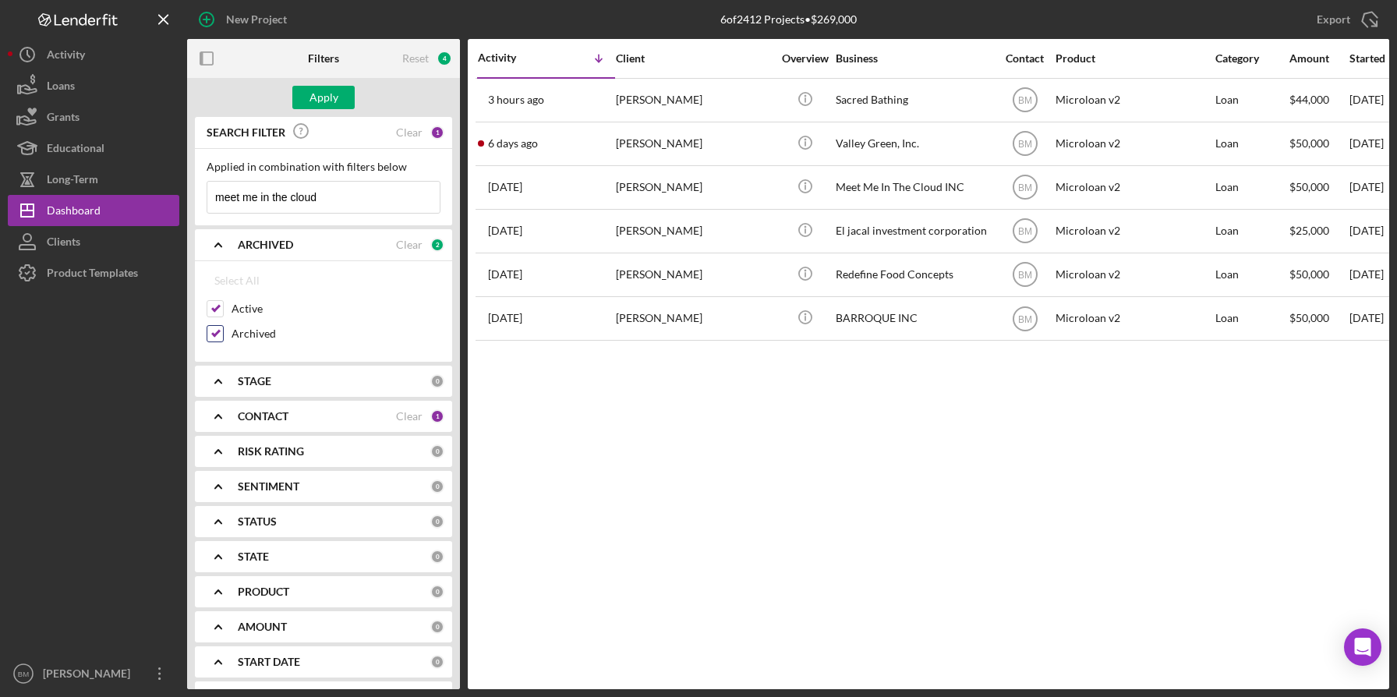
click at [246, 328] on label "Archived" at bounding box center [336, 334] width 209 height 16
click at [223, 328] on input "Archived" at bounding box center [215, 334] width 16 height 16
checkbox input "false"
click at [266, 422] on b "CONTACT" at bounding box center [263, 416] width 51 height 12
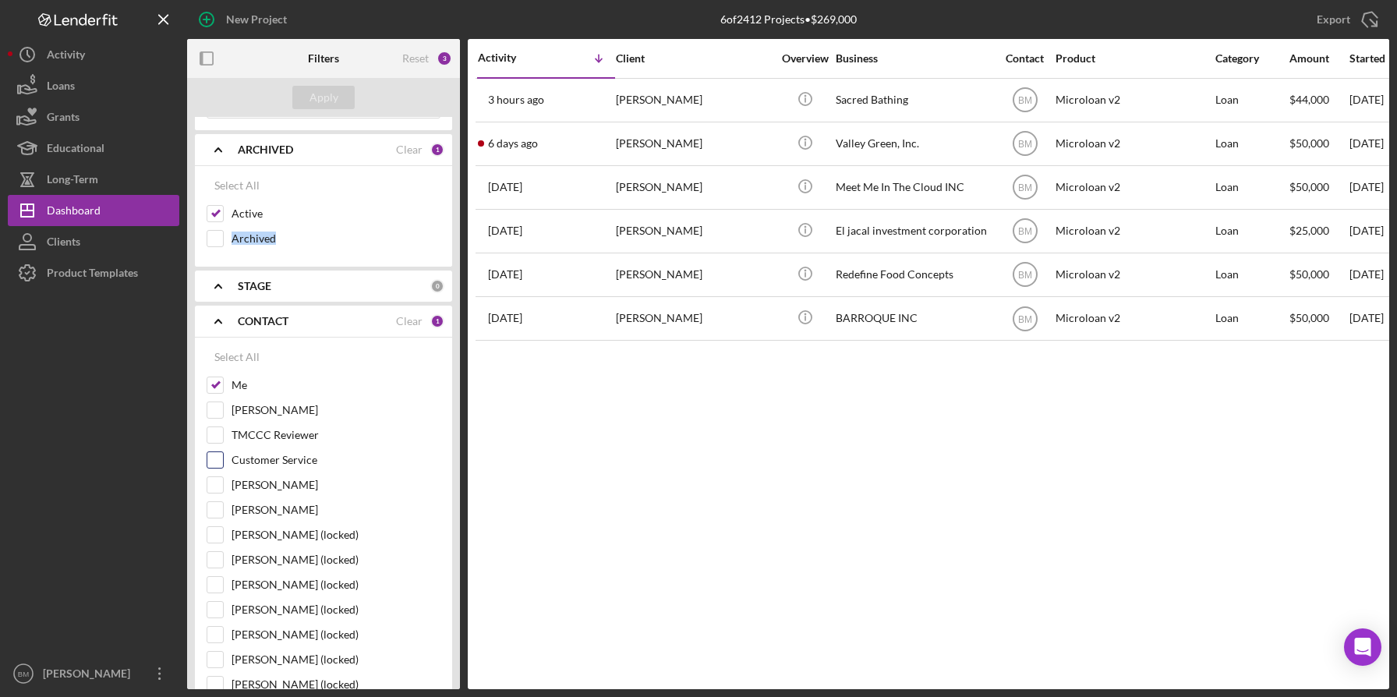
scroll to position [111, 0]
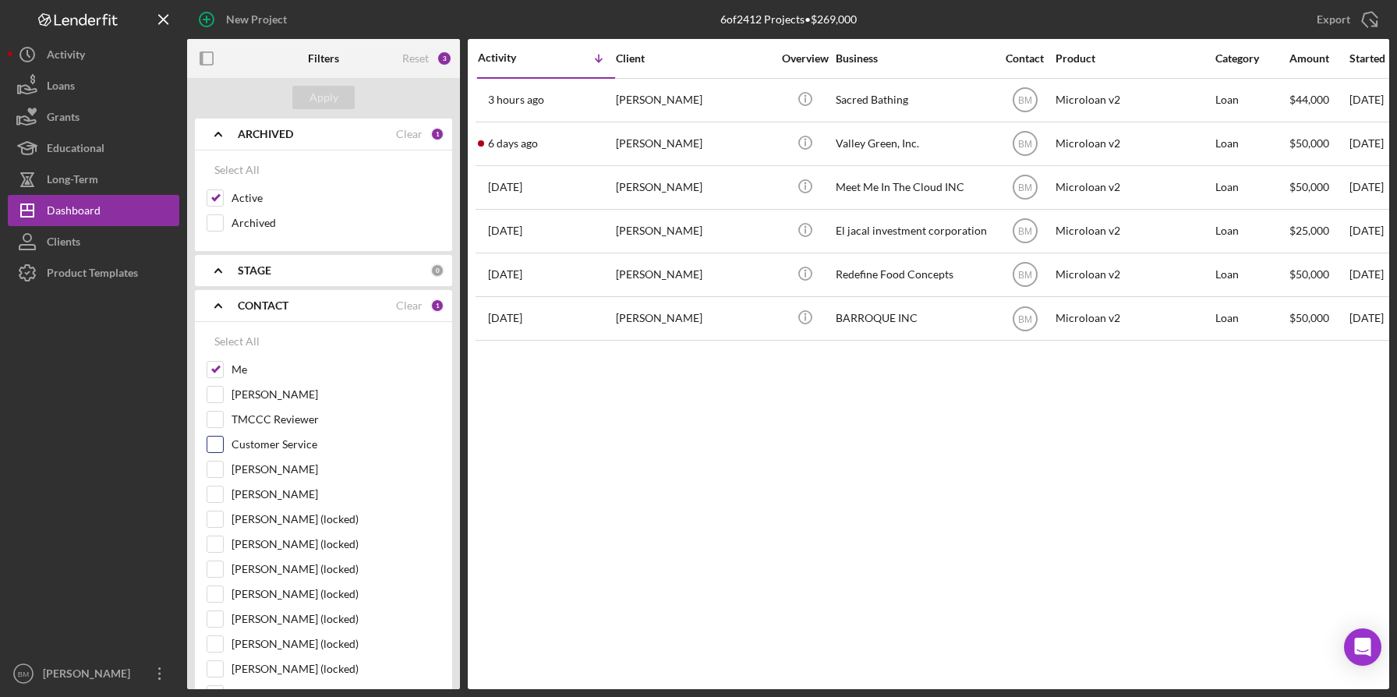
click at [266, 448] on label "Customer Service" at bounding box center [336, 445] width 209 height 16
click at [223, 448] on input "Customer Service" at bounding box center [215, 445] width 16 height 16
checkbox input "true"
click at [338, 96] on button "Apply" at bounding box center [323, 97] width 62 height 23
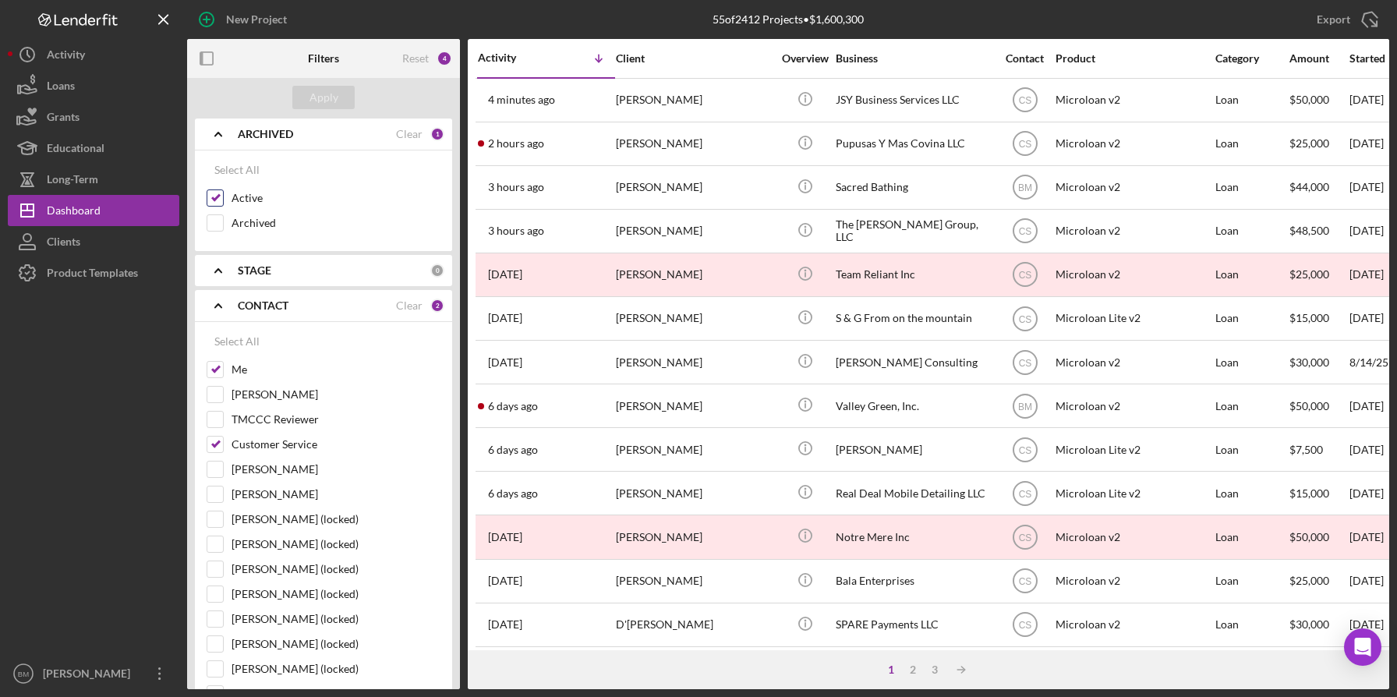
scroll to position [0, 0]
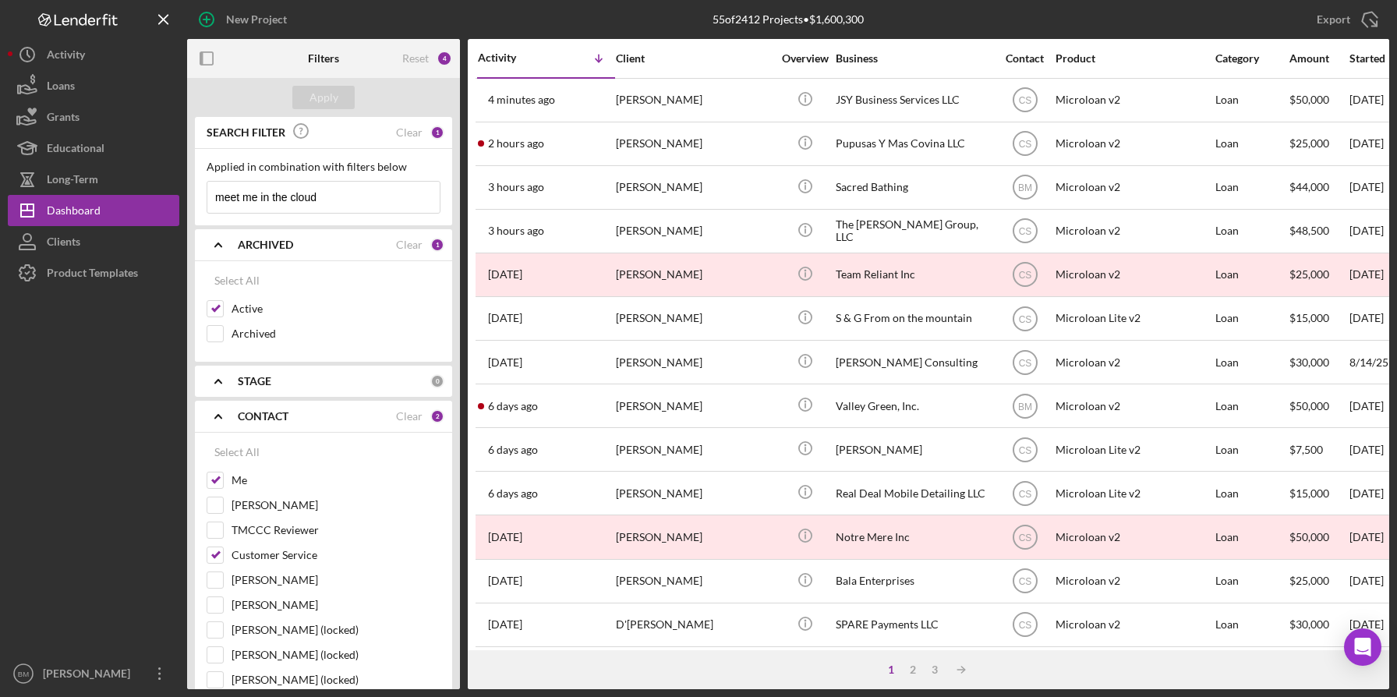
click at [346, 196] on input "meet me in the cloud" at bounding box center [323, 197] width 232 height 31
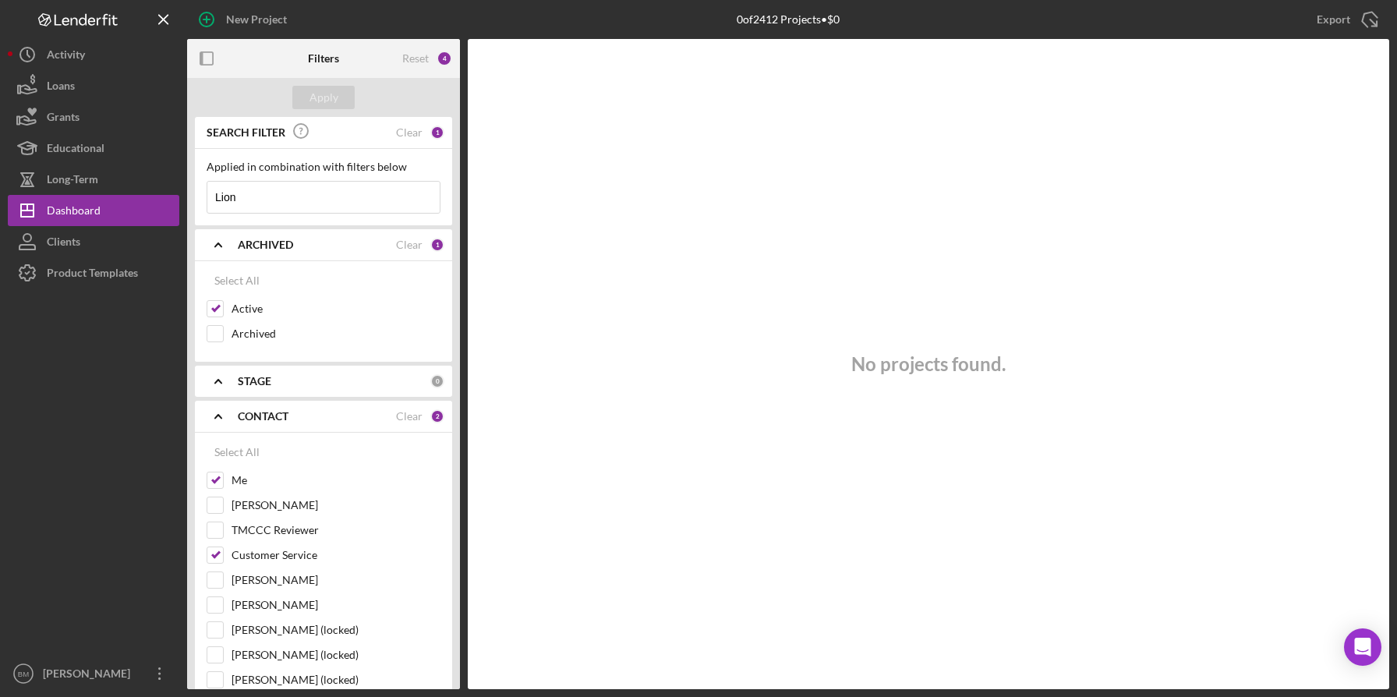
click at [365, 191] on input "Lion" at bounding box center [323, 197] width 232 height 31
type input "Lion butta"
